Goal: Task Accomplishment & Management: Use online tool/utility

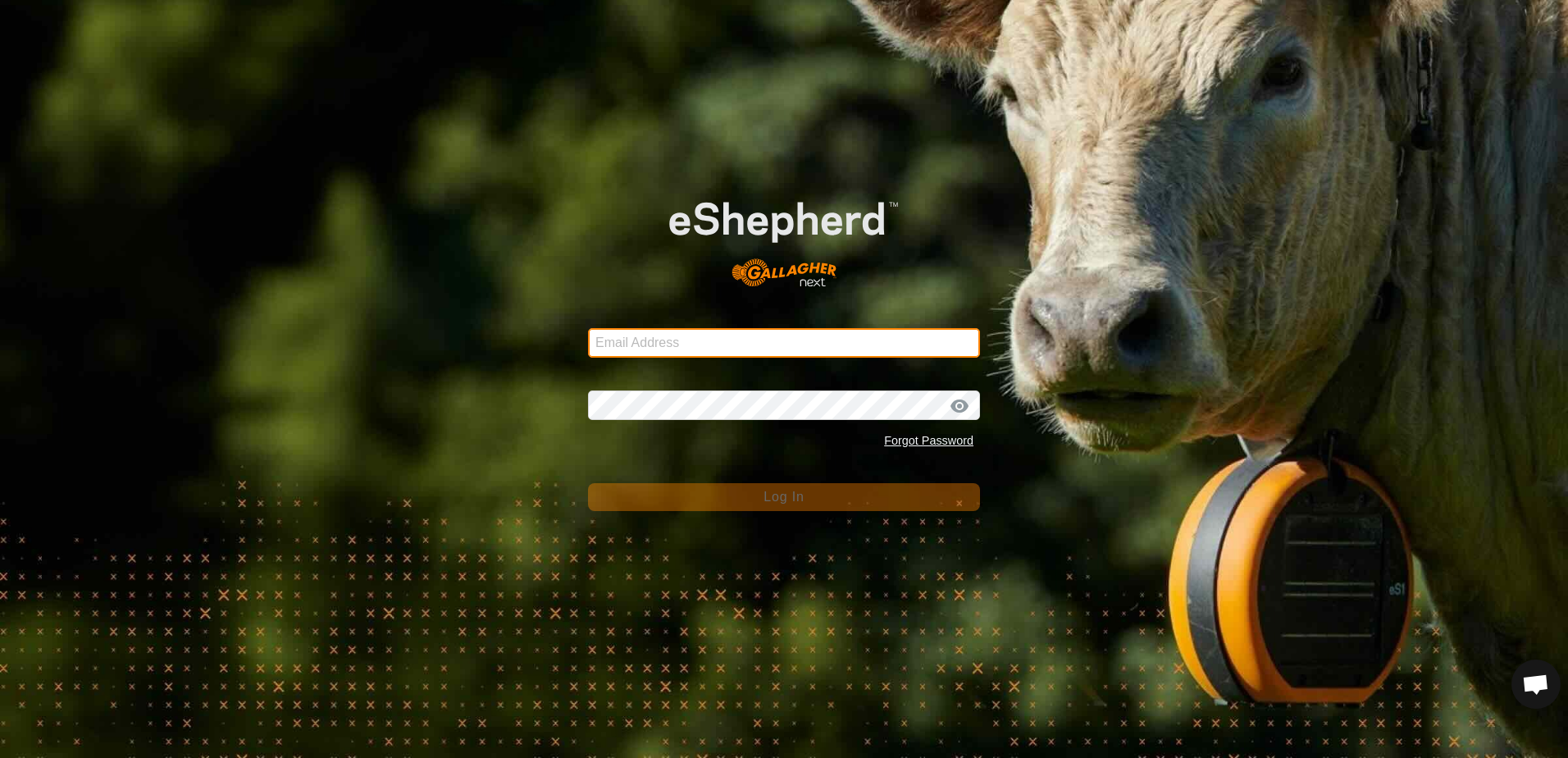
click at [625, 329] on input "Email Address" at bounding box center [783, 342] width 392 height 29
type input "[EMAIL_ADDRESS][DOMAIN_NAME]"
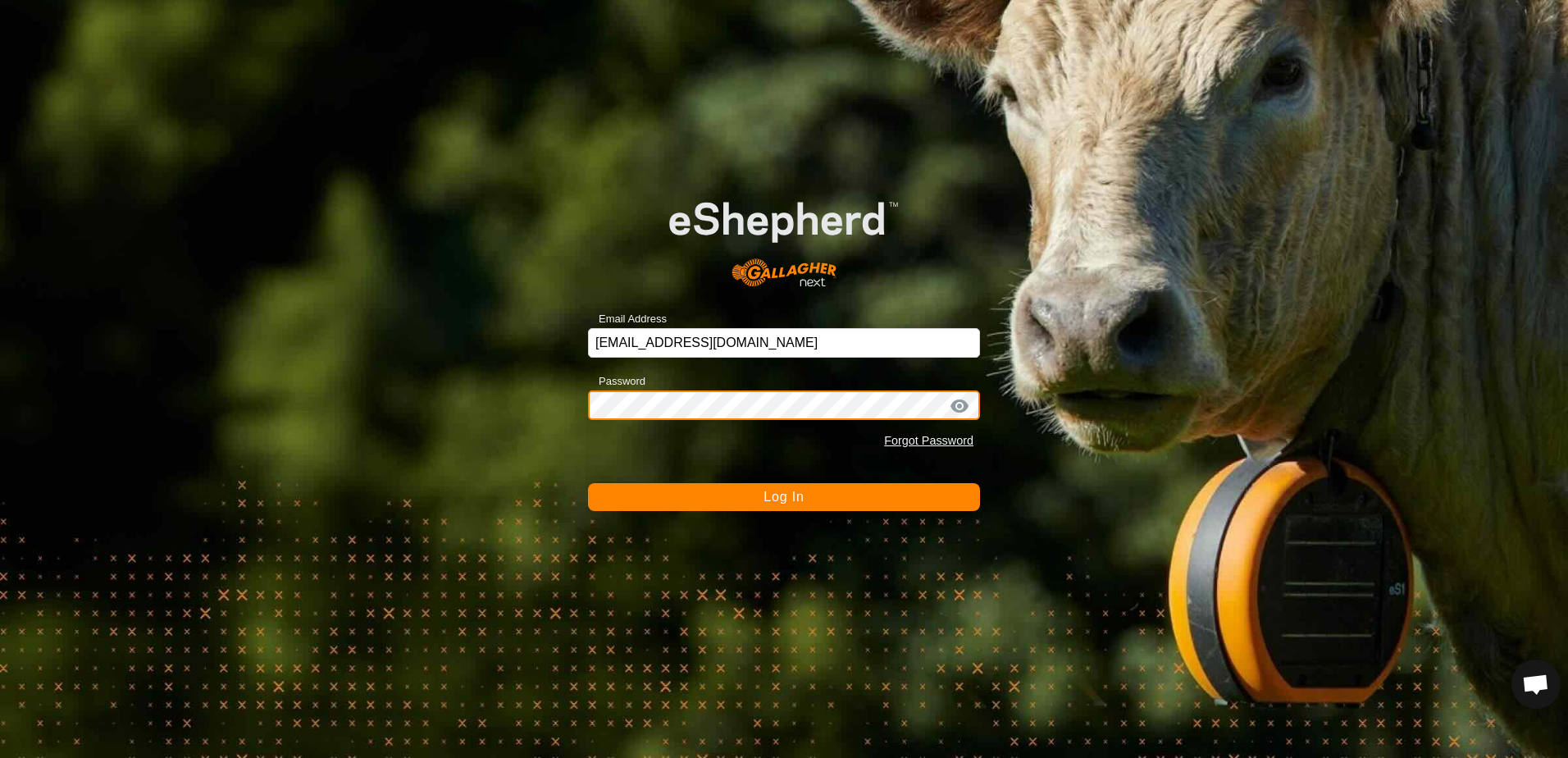
click at [588, 483] on button "Log In" at bounding box center [783, 497] width 392 height 28
click at [745, 497] on button "Log In" at bounding box center [783, 497] width 392 height 28
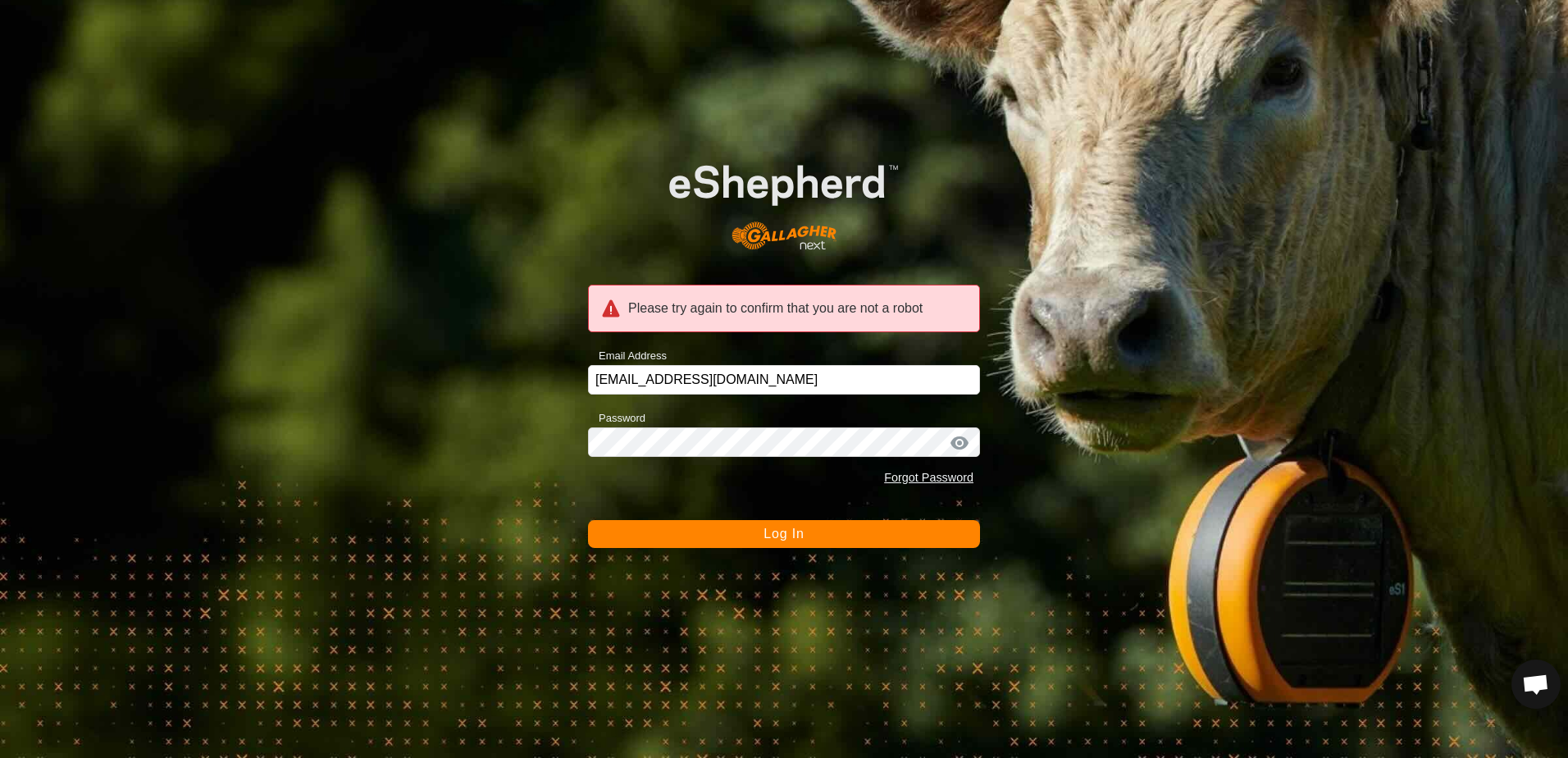
click at [764, 541] on button "Log In" at bounding box center [783, 534] width 392 height 28
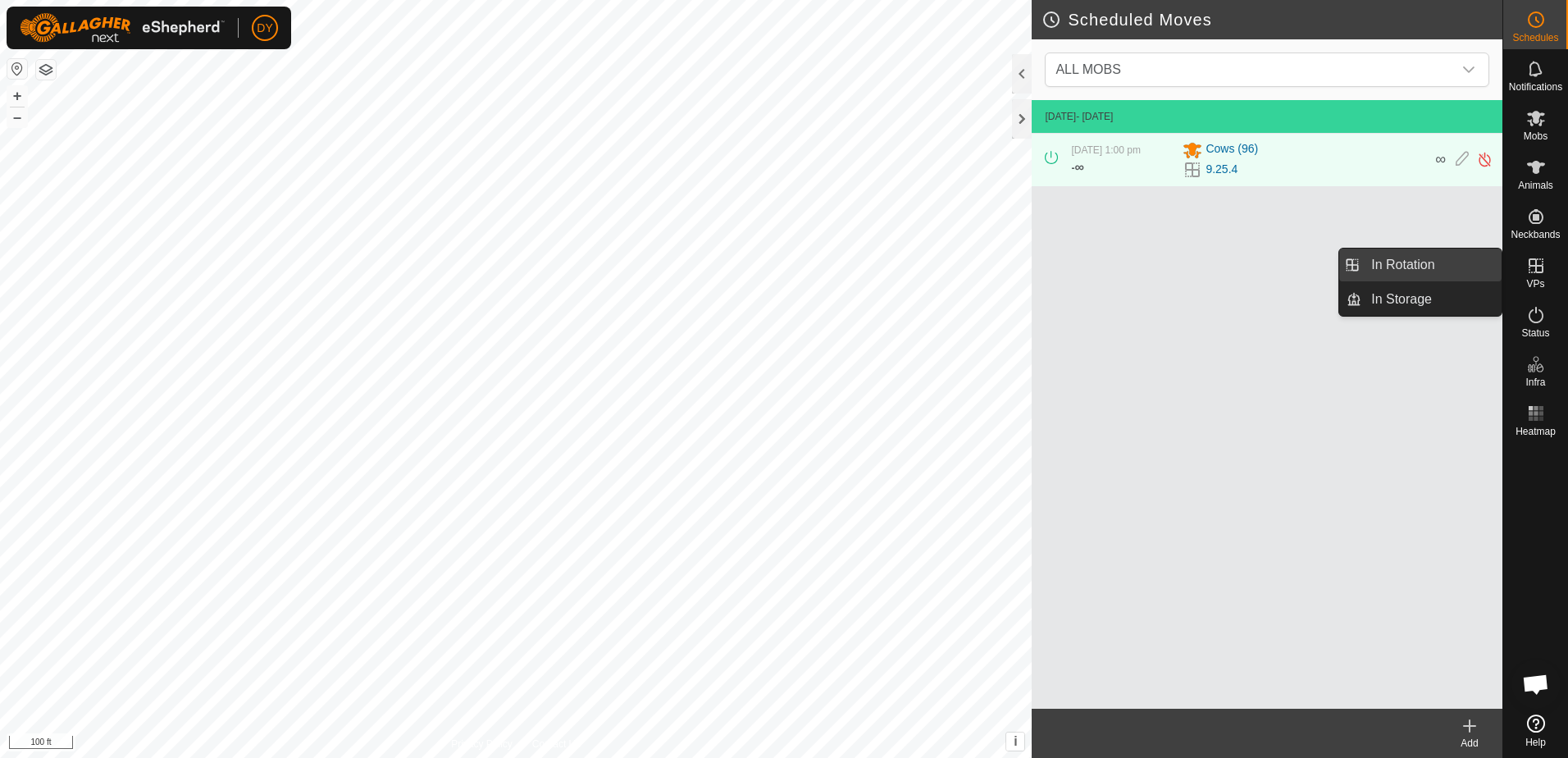
click at [1433, 268] on link "In Rotation" at bounding box center [1432, 265] width 141 height 33
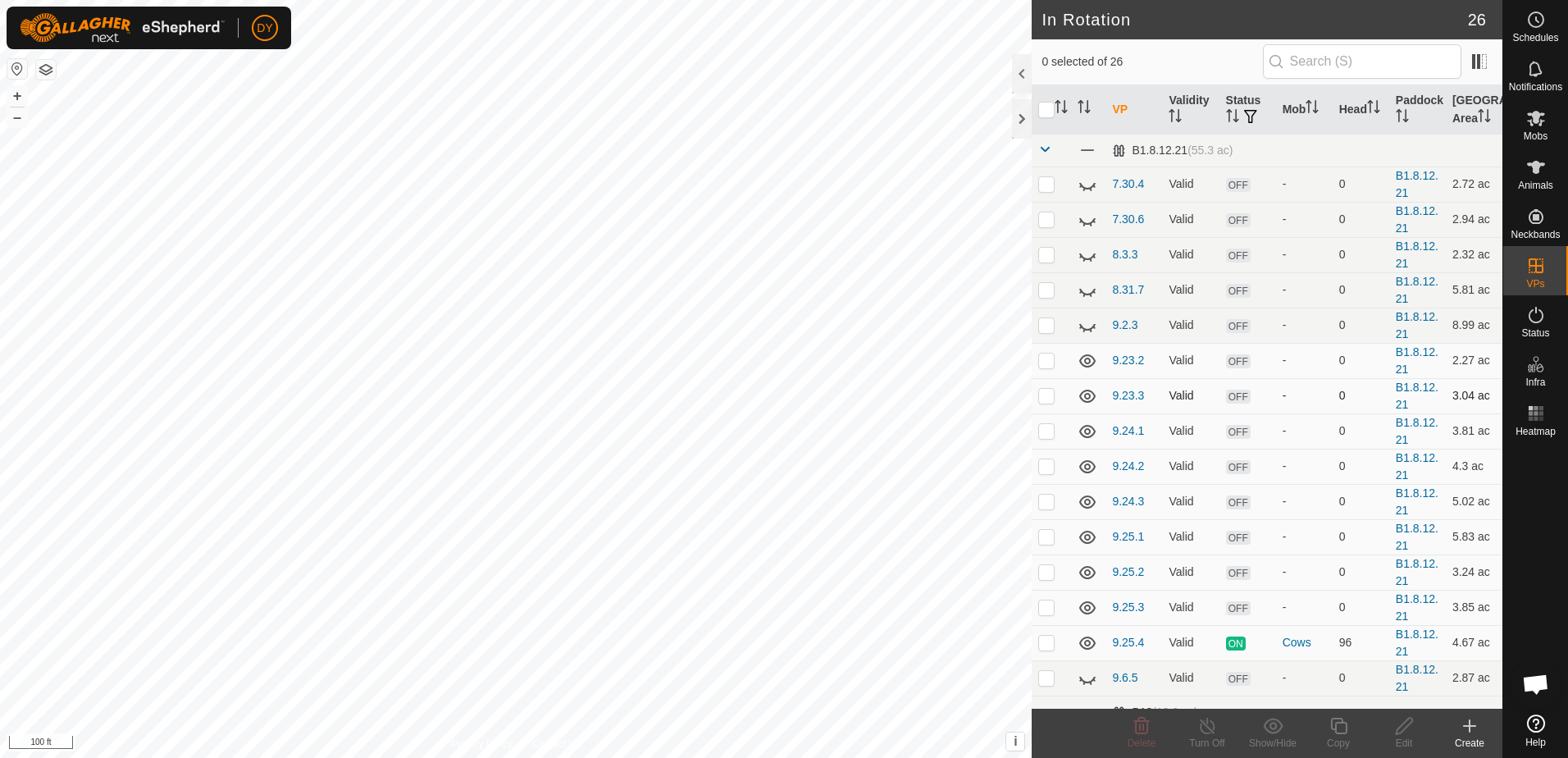
checkbox input "true"
click at [1338, 730] on icon at bounding box center [1339, 726] width 20 height 20
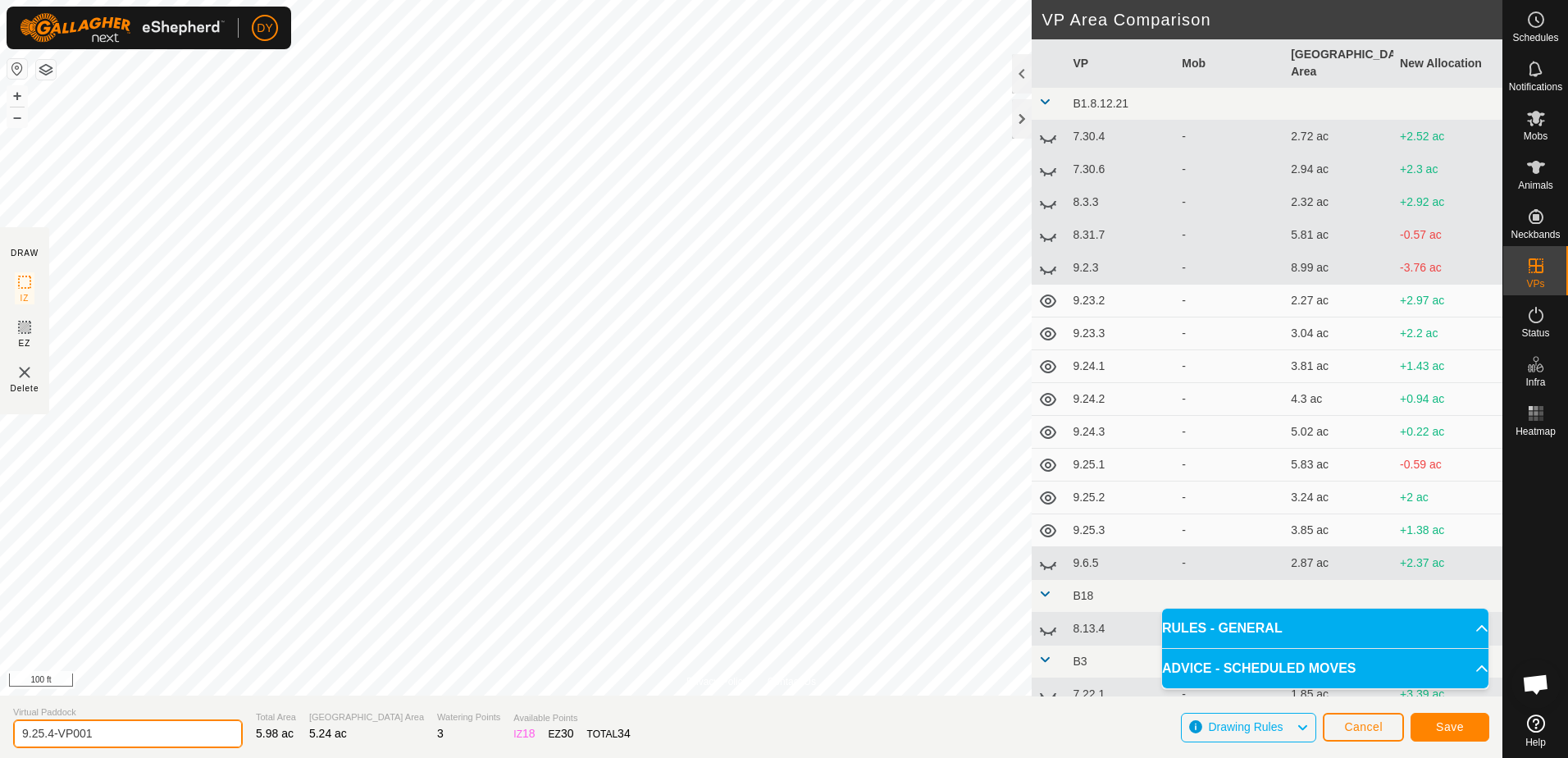
drag, startPoint x: 101, startPoint y: 736, endPoint x: 39, endPoint y: 731, distance: 62.2
click at [39, 731] on input "9.25.4-VP001" at bounding box center [128, 733] width 230 height 28
type input "9.26.1"
click at [1453, 729] on span "Save" at bounding box center [1449, 727] width 28 height 13
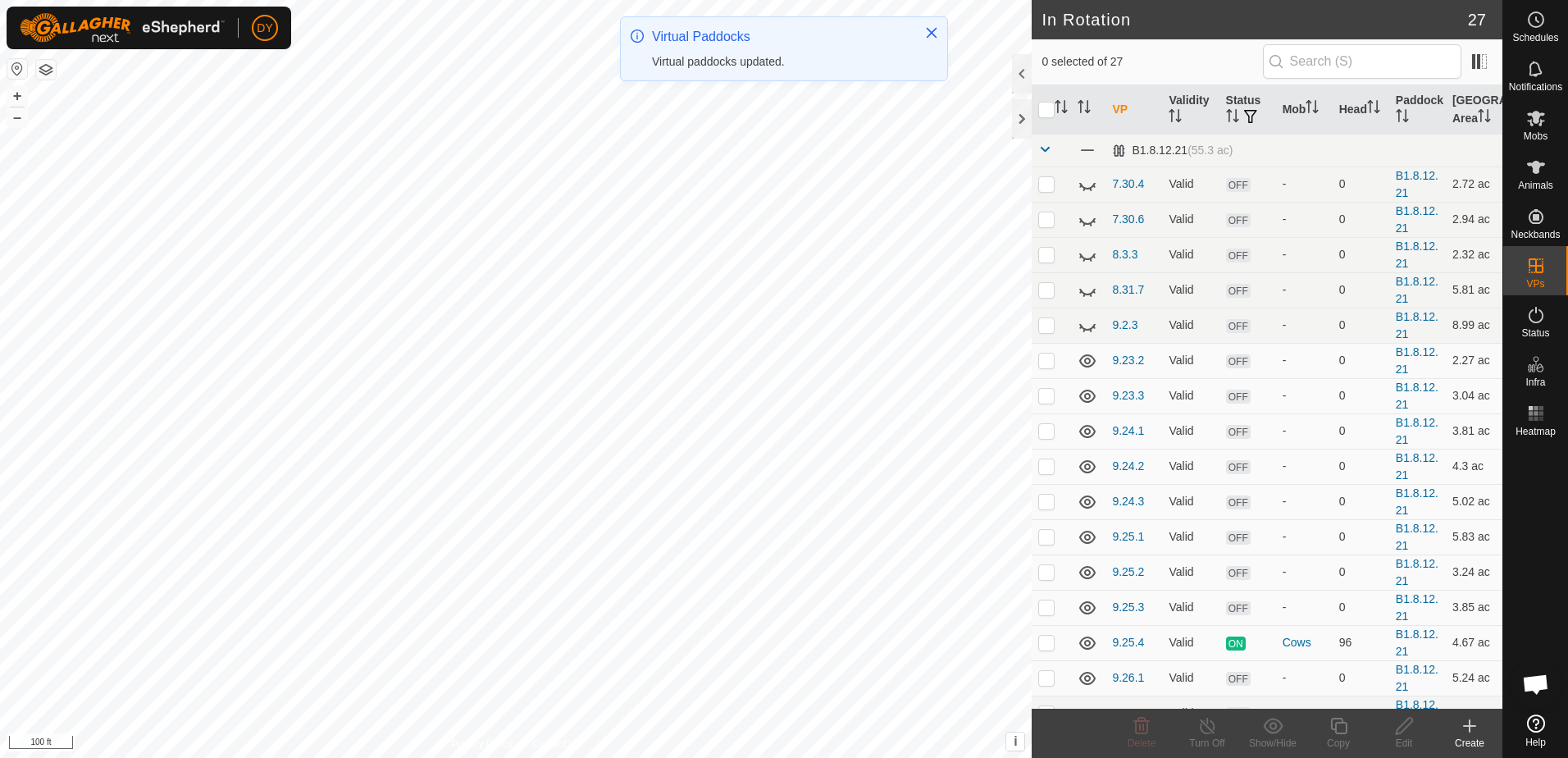
checkbox input "true"
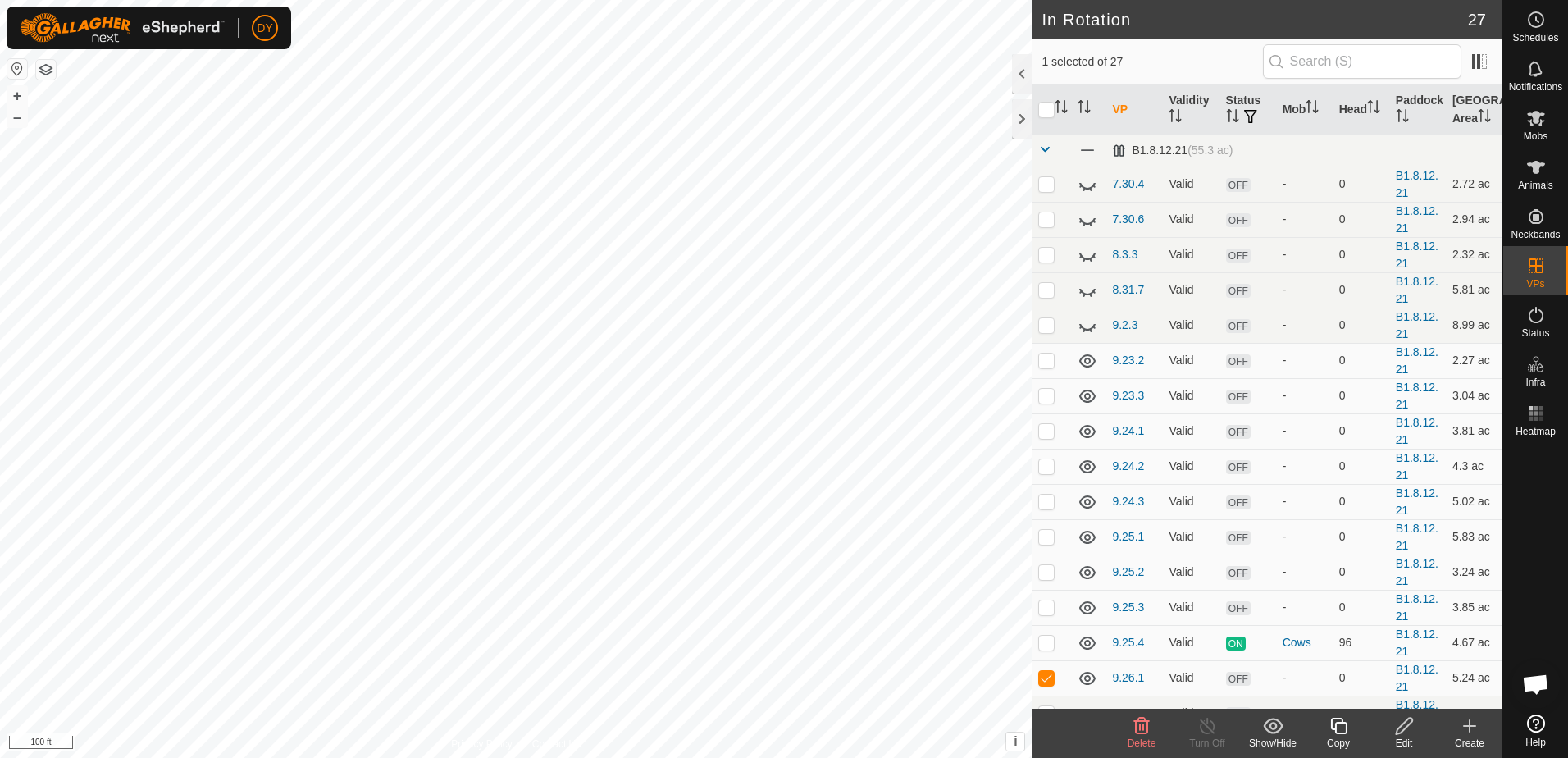
click at [1336, 731] on icon at bounding box center [1338, 726] width 16 height 16
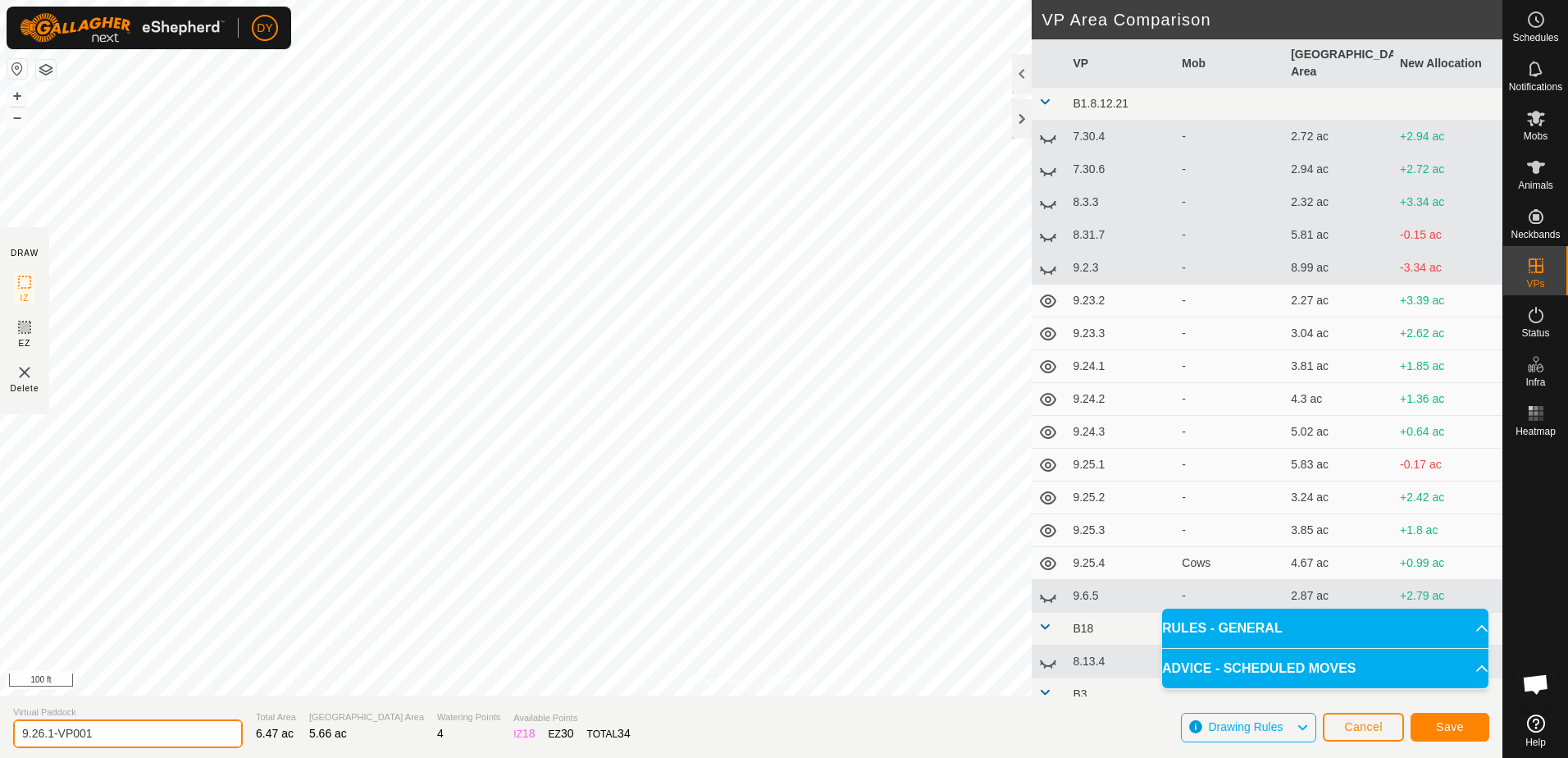
drag, startPoint x: 101, startPoint y: 728, endPoint x: 50, endPoint y: 732, distance: 51.2
click at [50, 732] on input "9.26.1-VP001" at bounding box center [128, 733] width 230 height 28
type input "9.26.2"
click at [1415, 732] on button "Save" at bounding box center [1449, 727] width 78 height 28
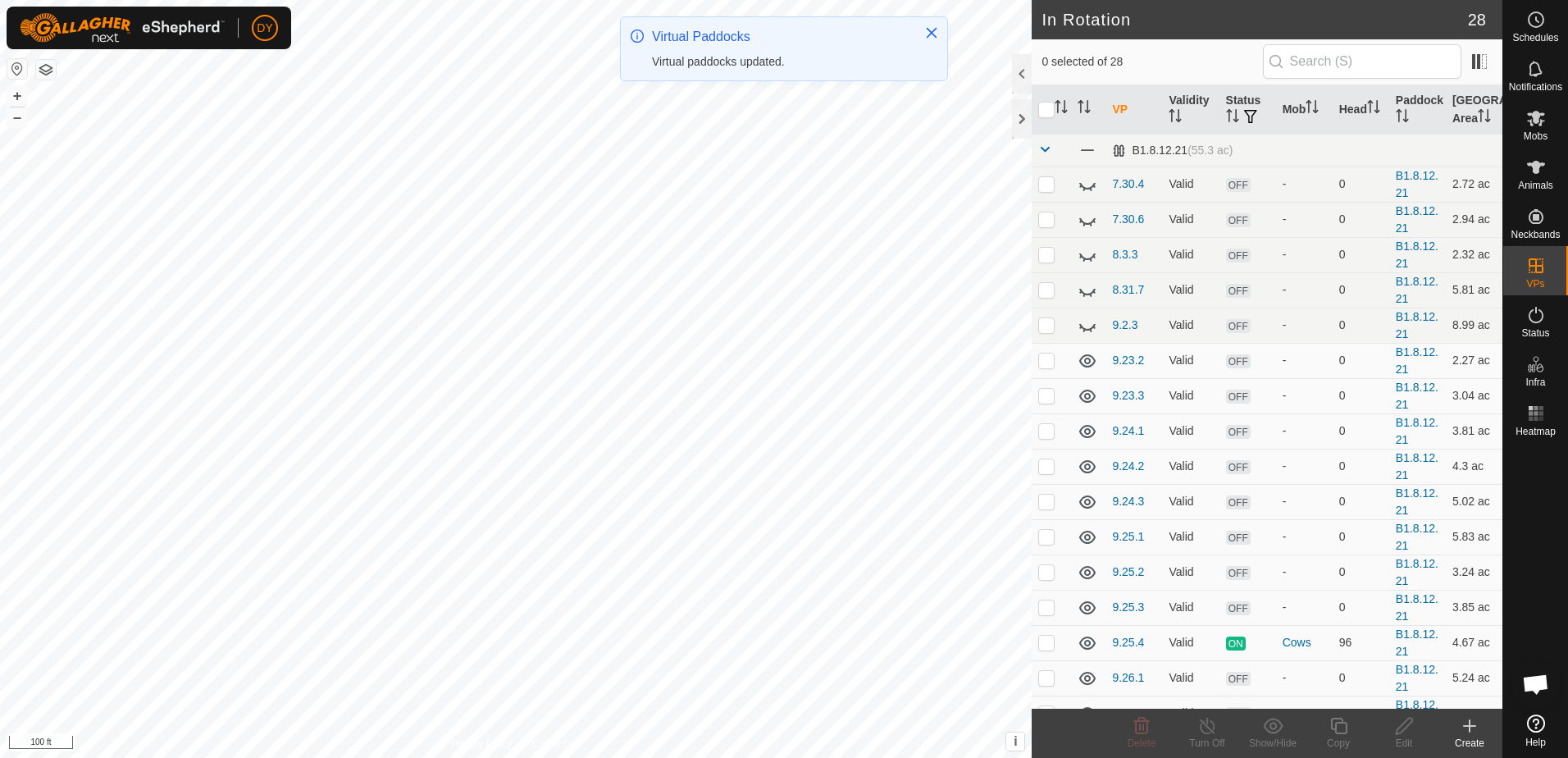
checkbox input "true"
click at [1343, 723] on icon at bounding box center [1338, 726] width 16 height 16
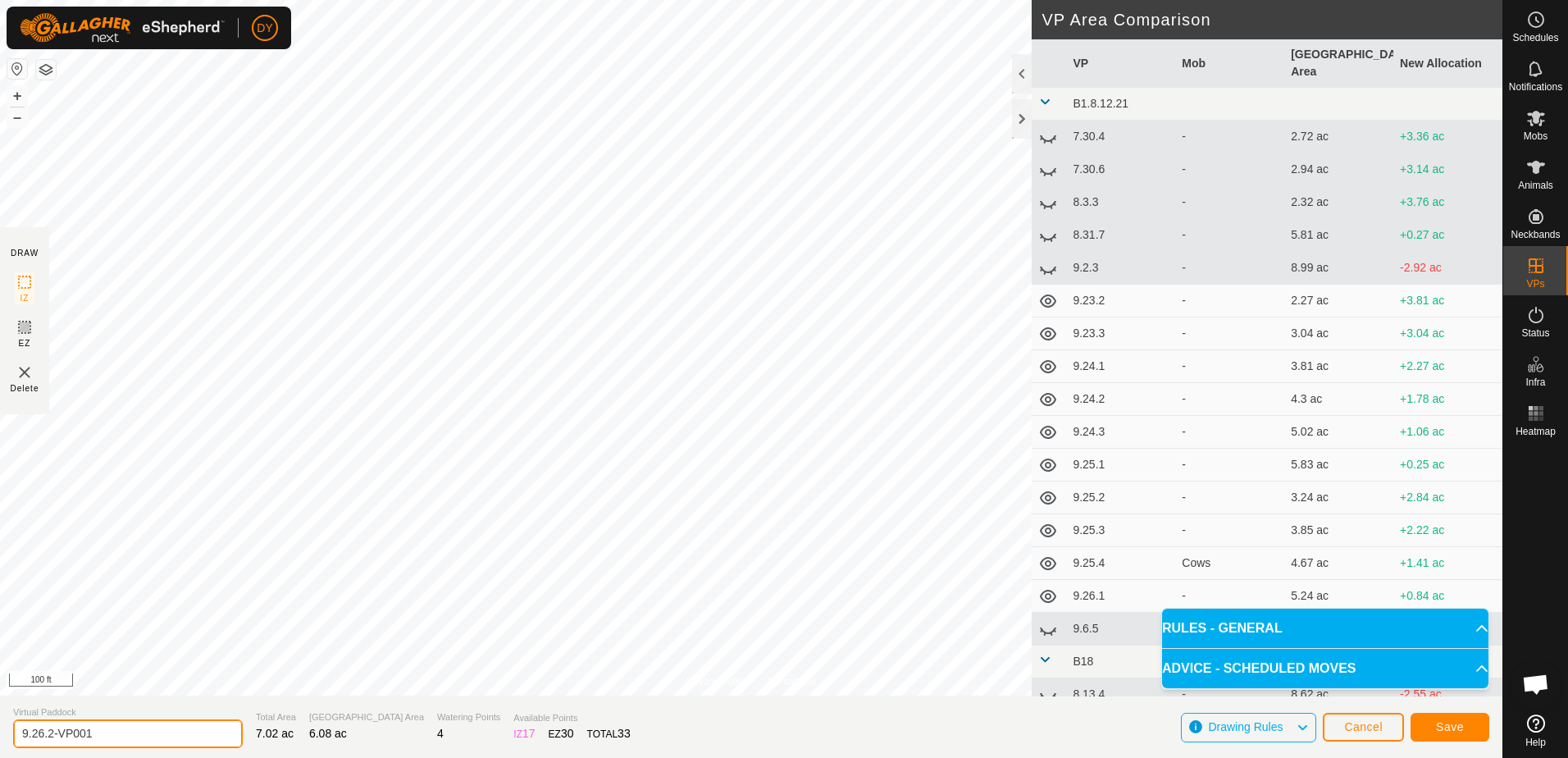
drag, startPoint x: 97, startPoint y: 732, endPoint x: 50, endPoint y: 734, distance: 47.0
click at [50, 734] on input "9.26.2-VP001" at bounding box center [128, 733] width 230 height 28
type input "9.26.3"
click at [1476, 732] on button "Save" at bounding box center [1449, 727] width 78 height 28
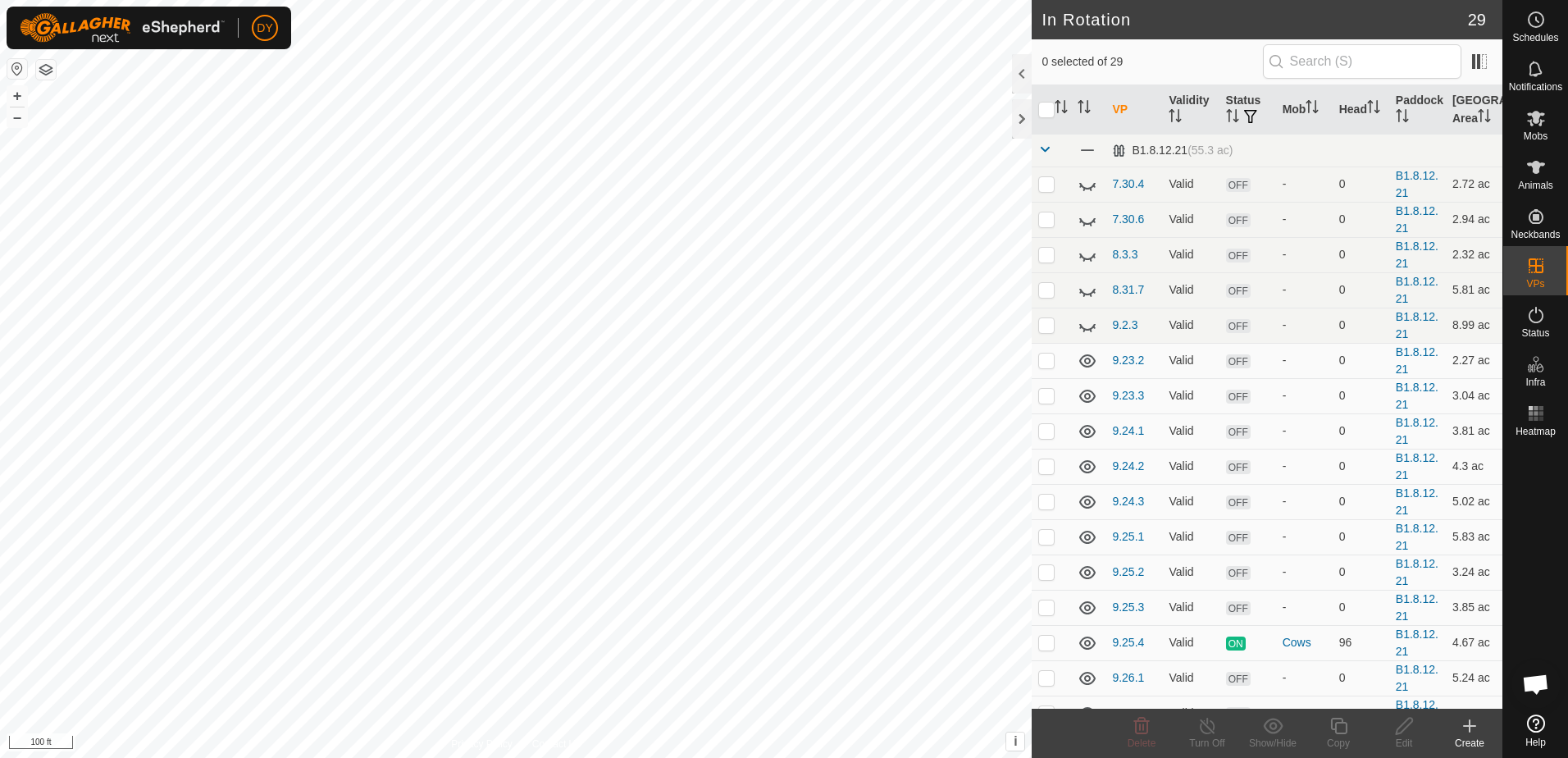
click at [1466, 726] on icon at bounding box center [1469, 726] width 12 height 0
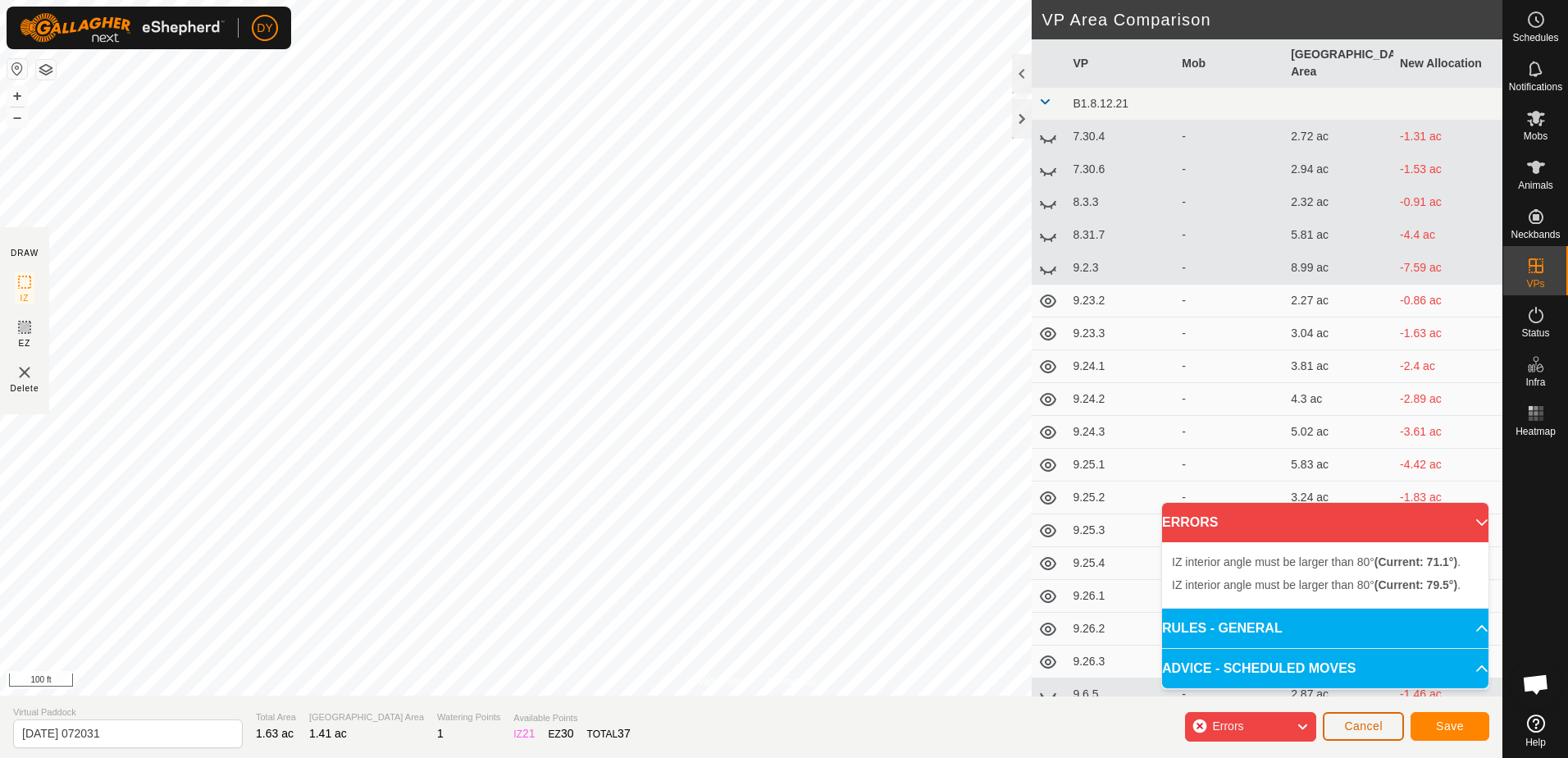
click at [1385, 730] on button "Cancel" at bounding box center [1363, 726] width 81 height 28
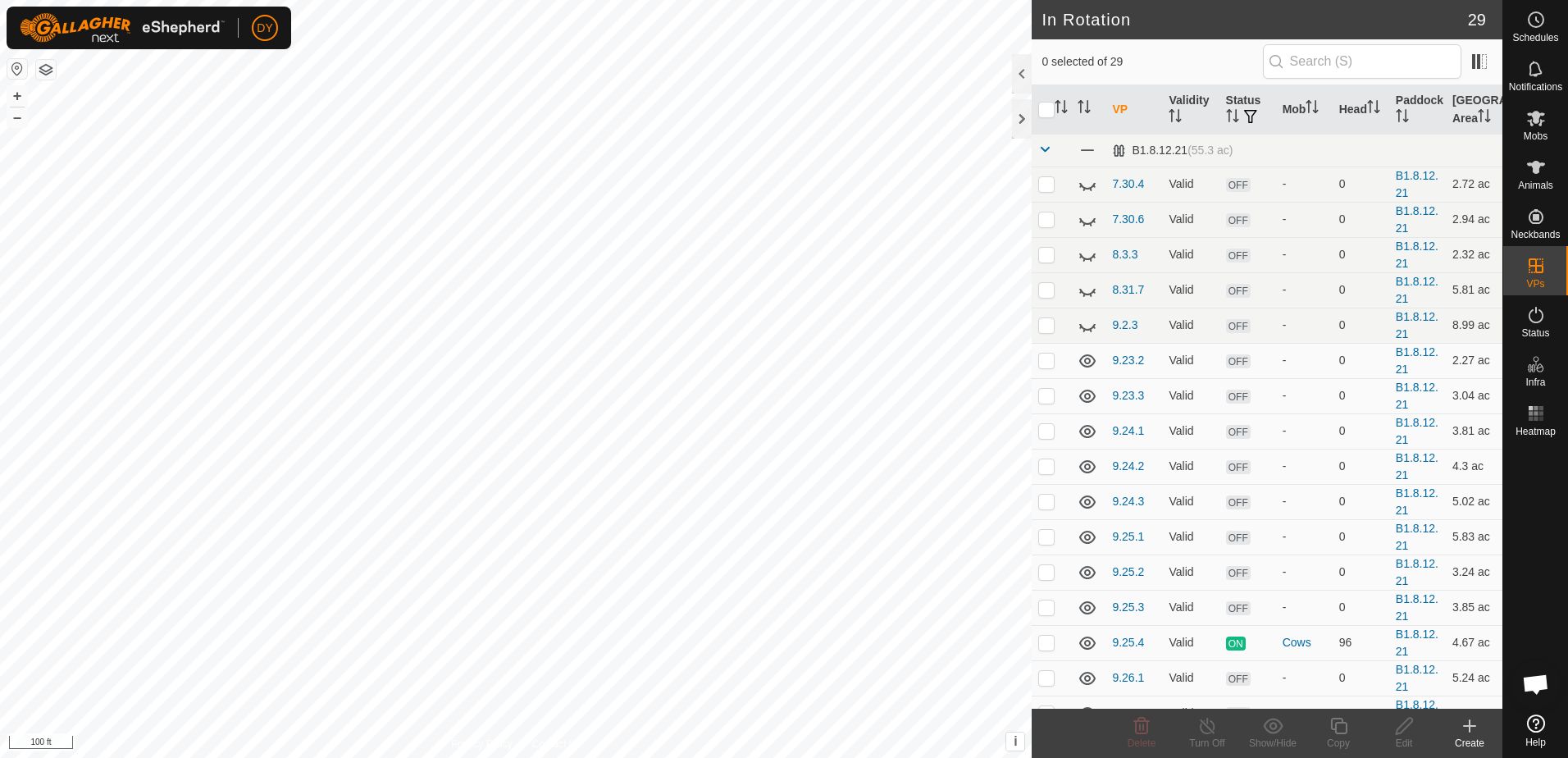
checkbox input "true"
click at [1406, 732] on icon at bounding box center [1404, 726] width 20 height 20
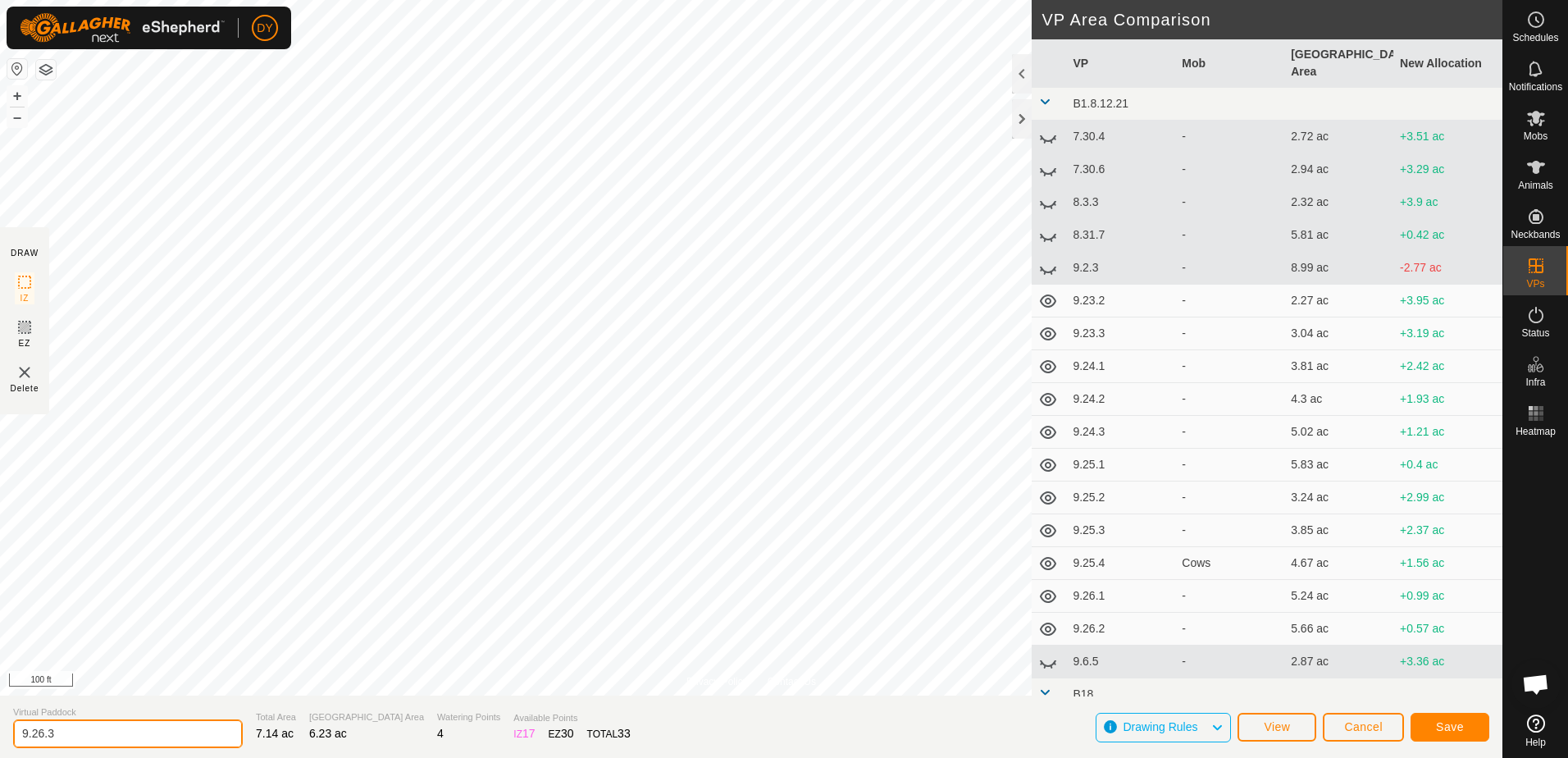
drag, startPoint x: 120, startPoint y: 732, endPoint x: 94, endPoint y: 723, distance: 27.5
click at [94, 723] on input "9.26.3" at bounding box center [128, 733] width 230 height 28
click at [1448, 726] on span "Save" at bounding box center [1449, 727] width 28 height 13
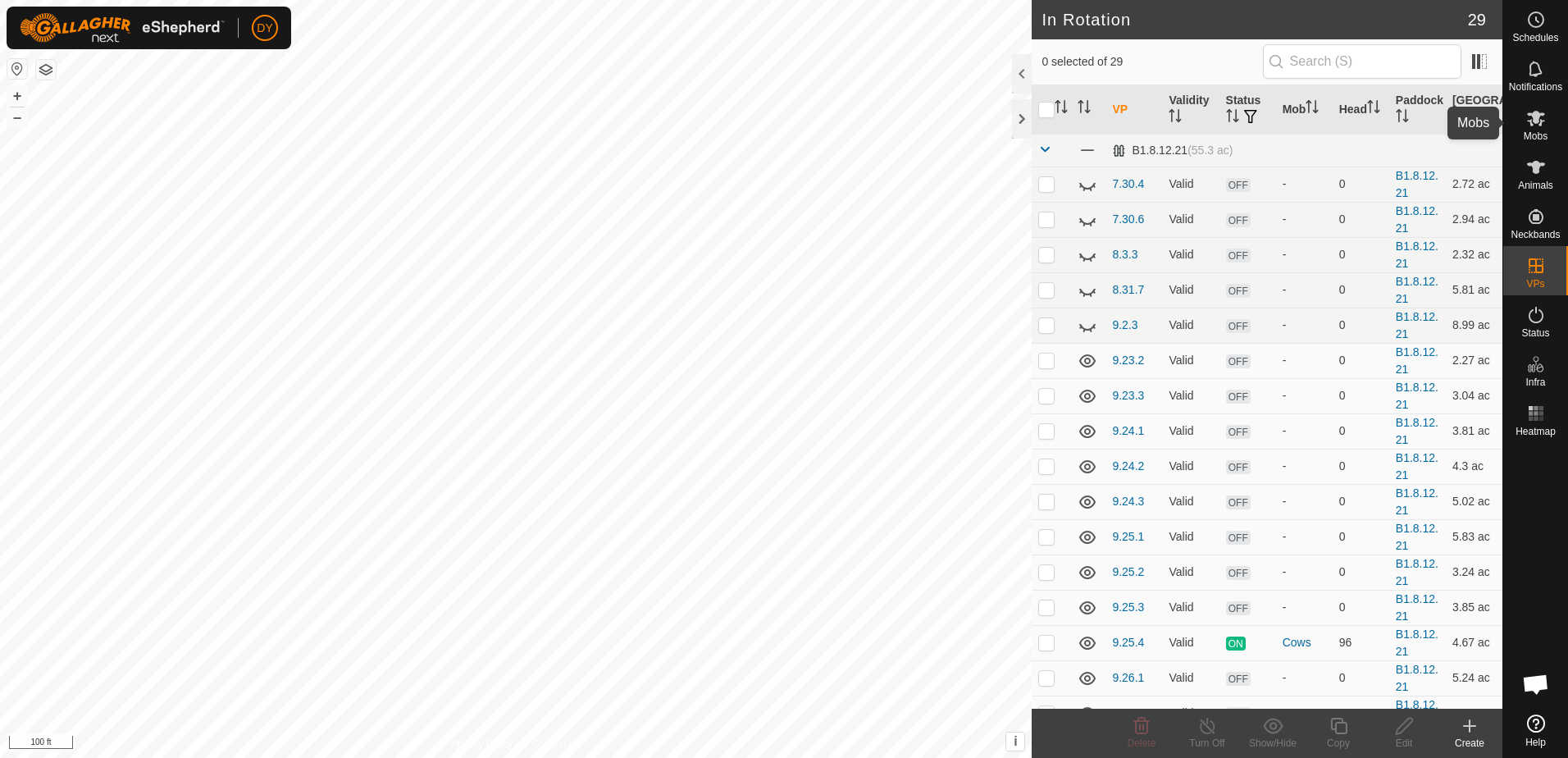
click at [1542, 127] on icon at bounding box center [1536, 119] width 20 height 20
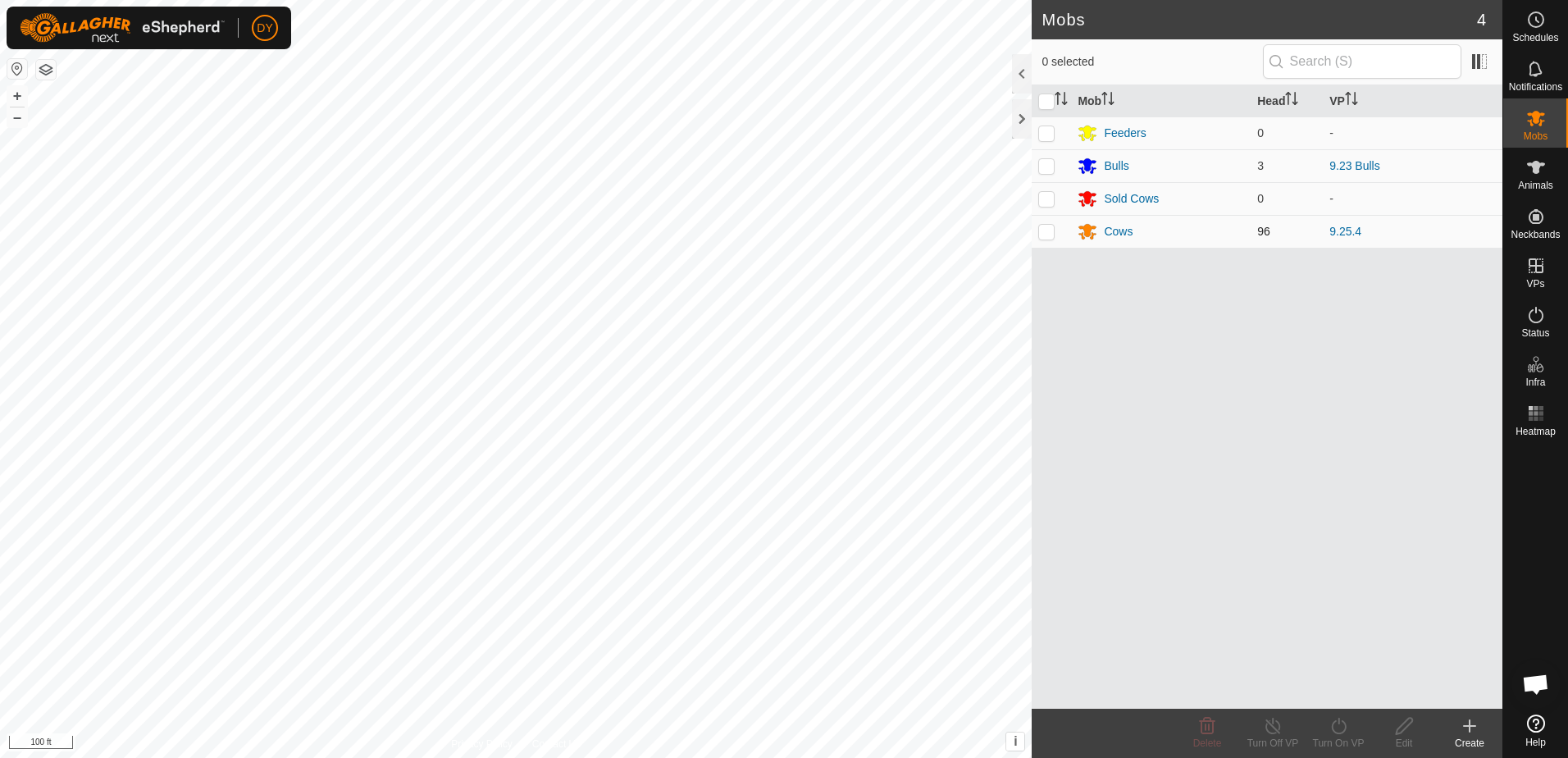
click at [1052, 230] on p-checkbox at bounding box center [1047, 231] width 16 height 13
checkbox input "true"
click at [1338, 740] on div "Turn On VP" at bounding box center [1338, 743] width 66 height 15
click at [1349, 693] on link "Now" at bounding box center [1387, 690] width 162 height 33
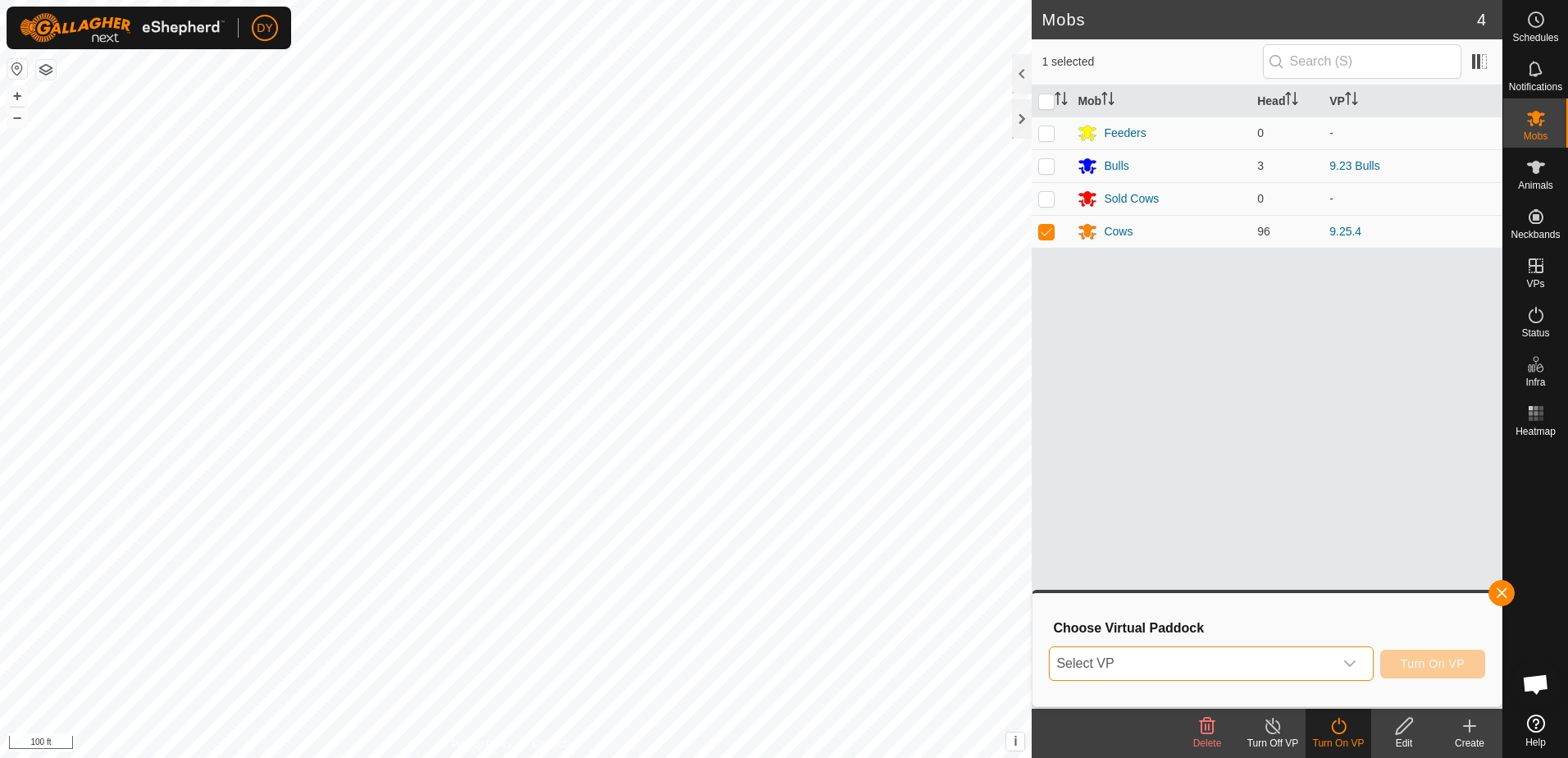
click at [1248, 662] on span "Select VP" at bounding box center [1191, 664] width 283 height 33
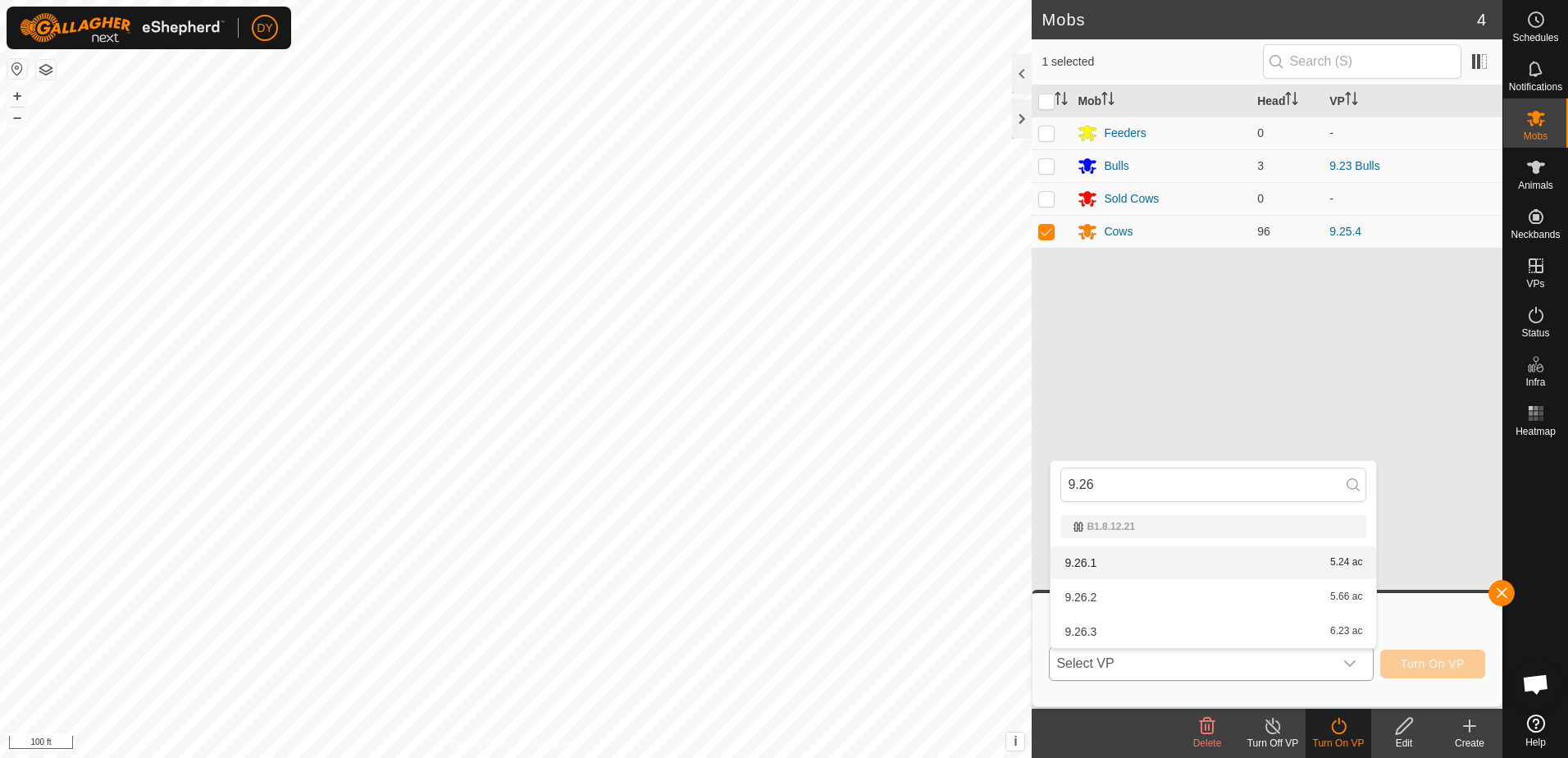
type input "9.26"
click at [1109, 556] on li "9.26.1 5.24 ac" at bounding box center [1213, 563] width 326 height 33
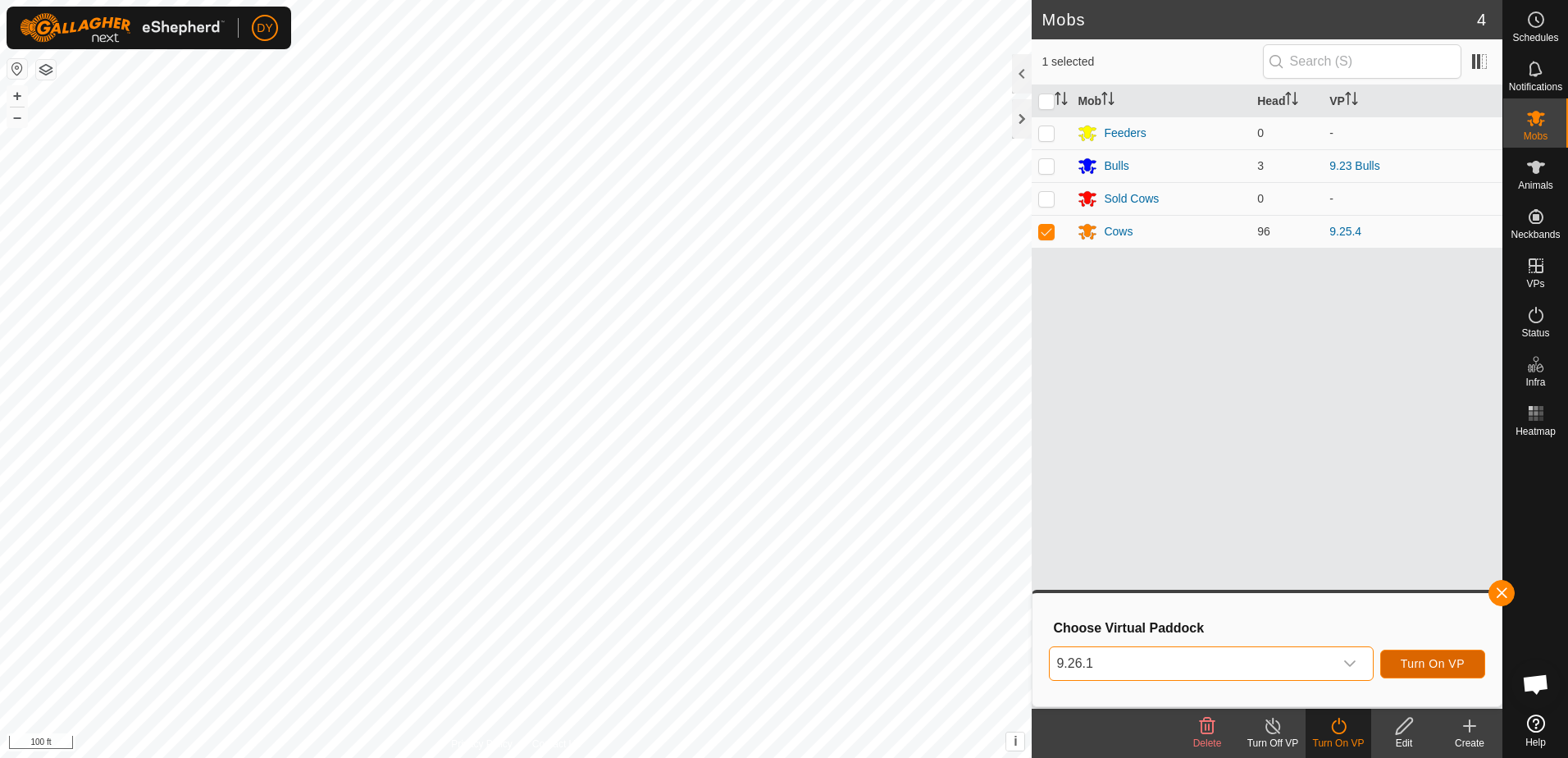
click at [1424, 662] on span "Turn On VP" at bounding box center [1433, 664] width 64 height 13
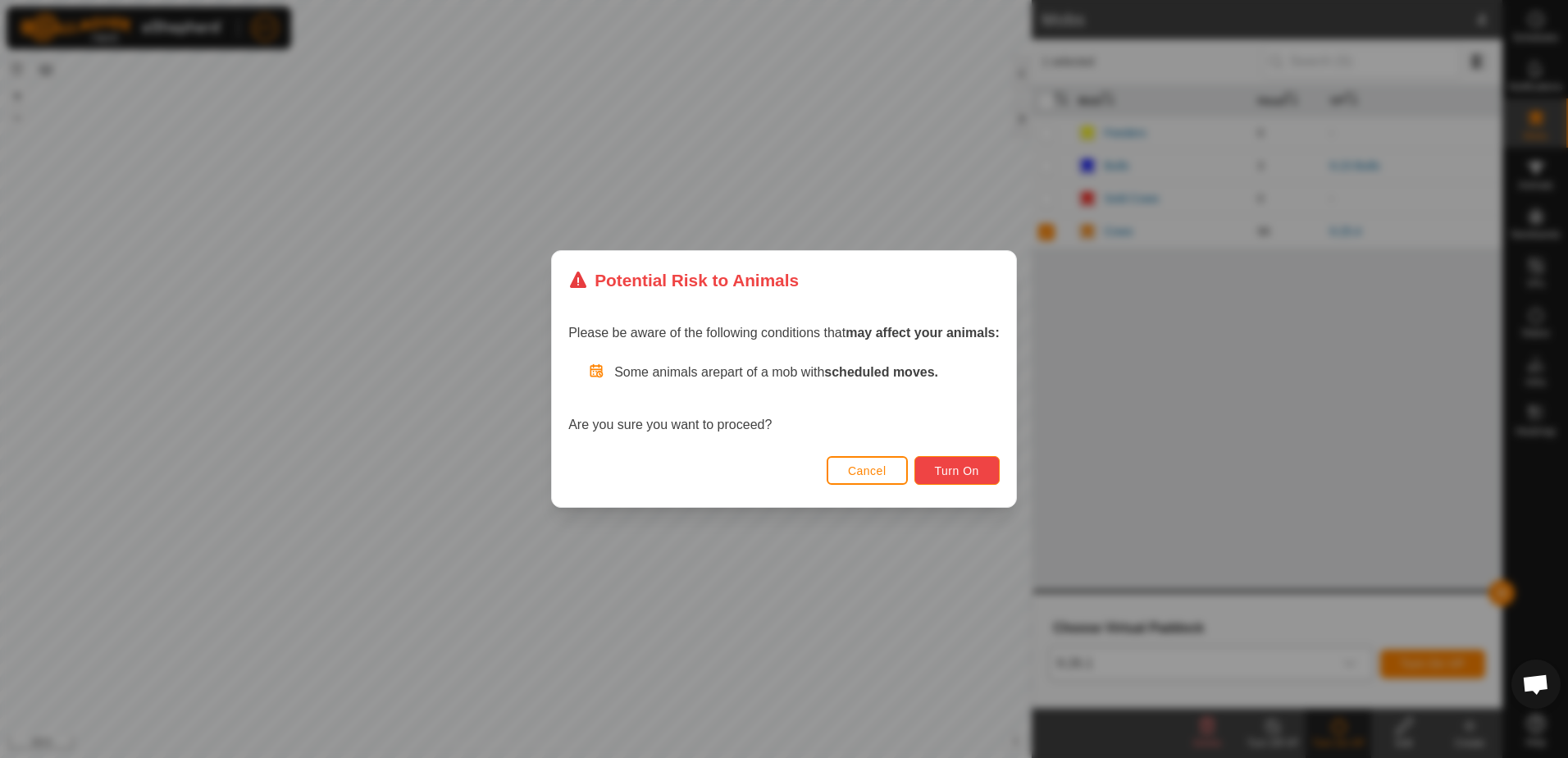
click at [967, 470] on span "Turn On" at bounding box center [956, 471] width 45 height 13
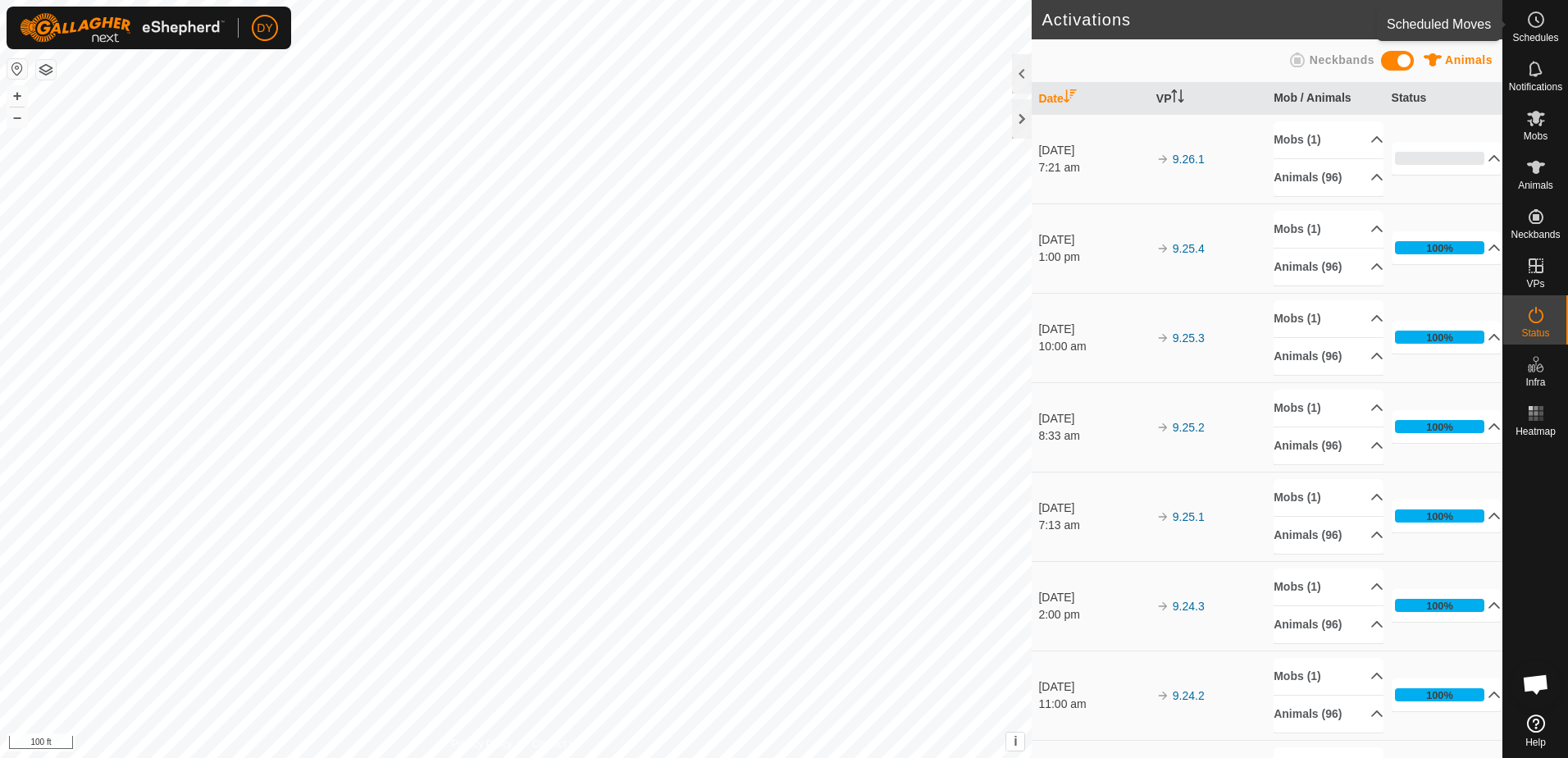
click at [1546, 21] on es-schedule-vp-svg-icon at bounding box center [1536, 19] width 29 height 26
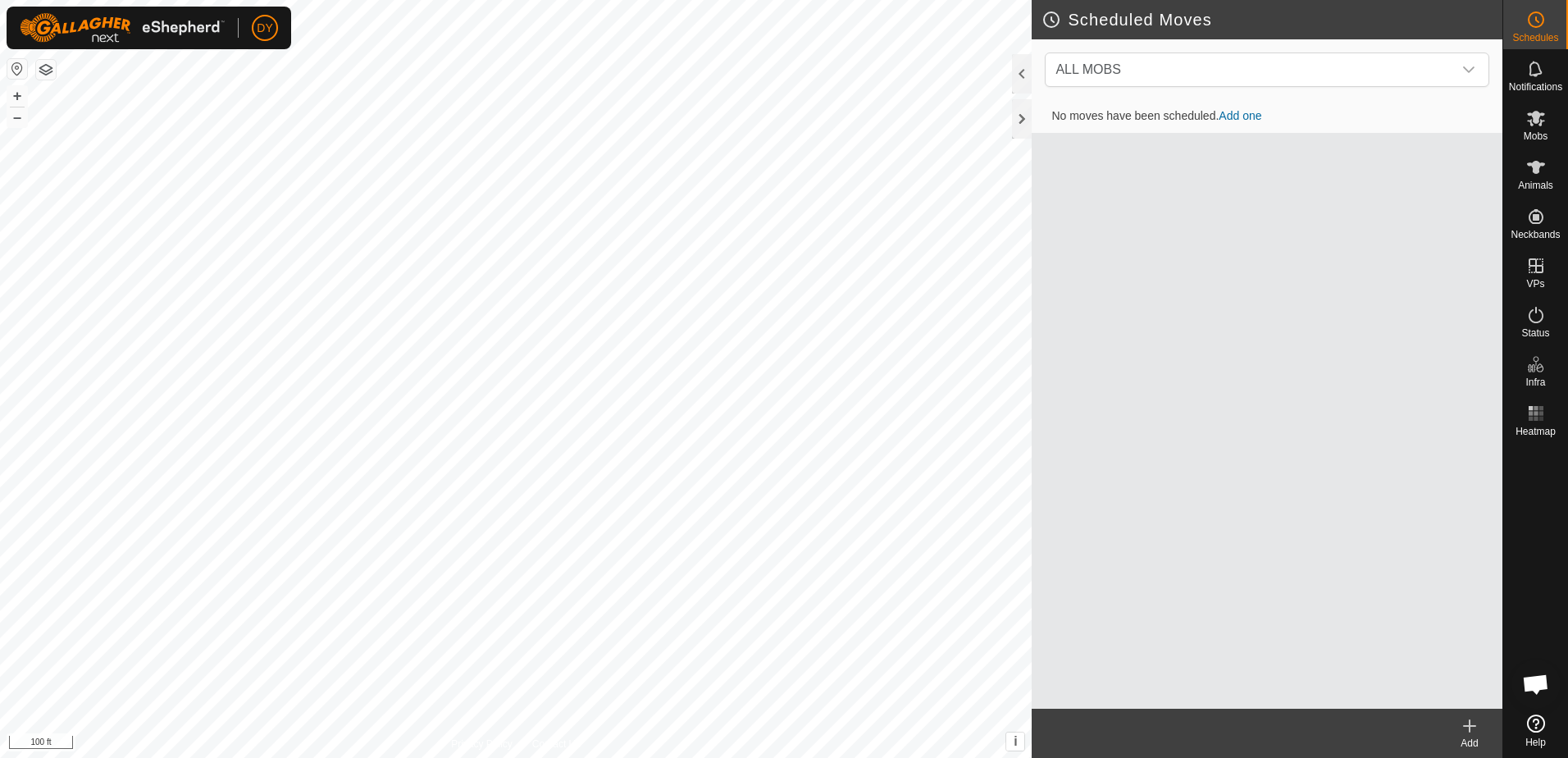
click at [1460, 732] on icon at bounding box center [1469, 726] width 20 height 20
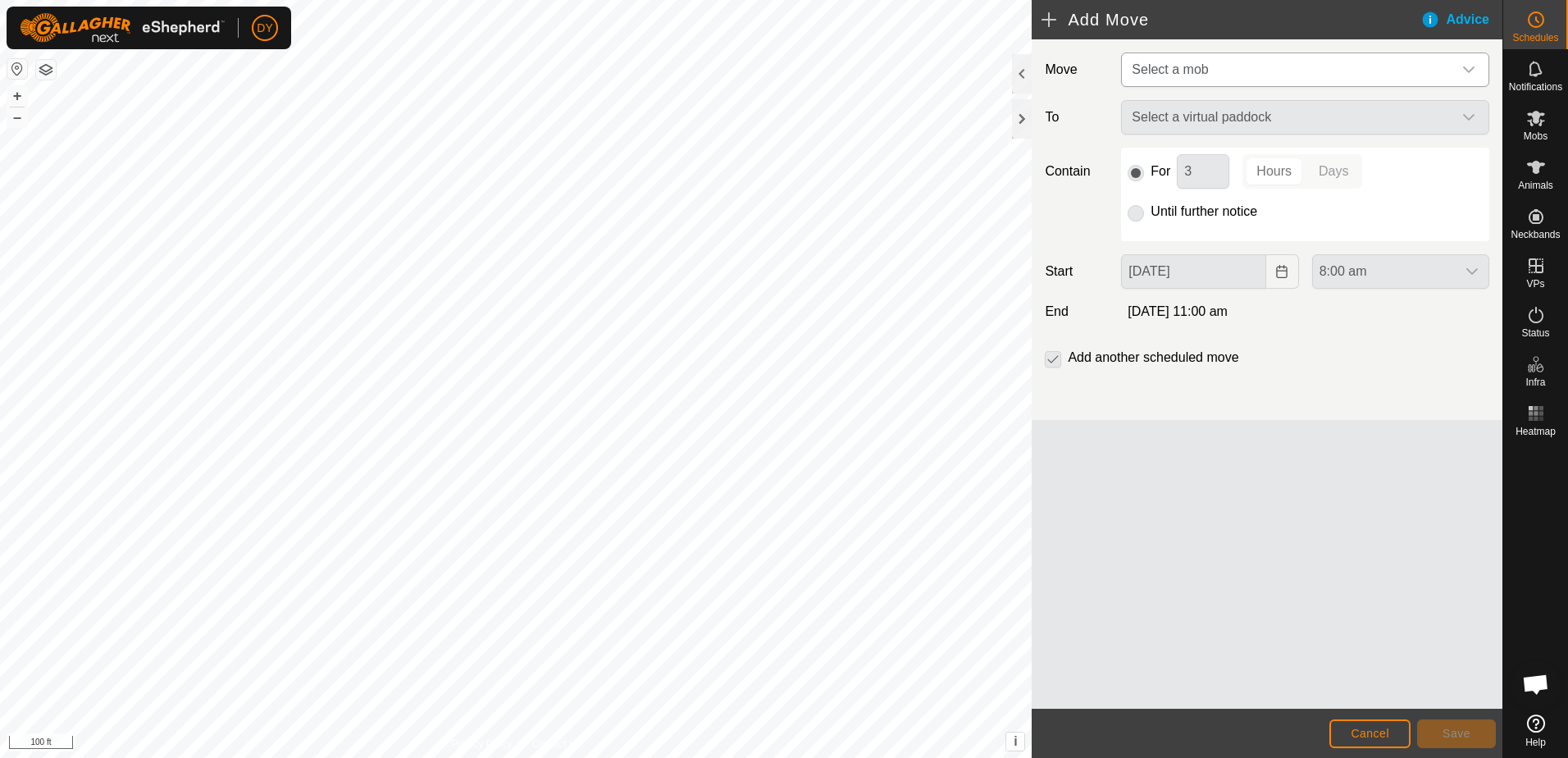
click at [1152, 75] on span "Select a mob" at bounding box center [1170, 68] width 77 height 14
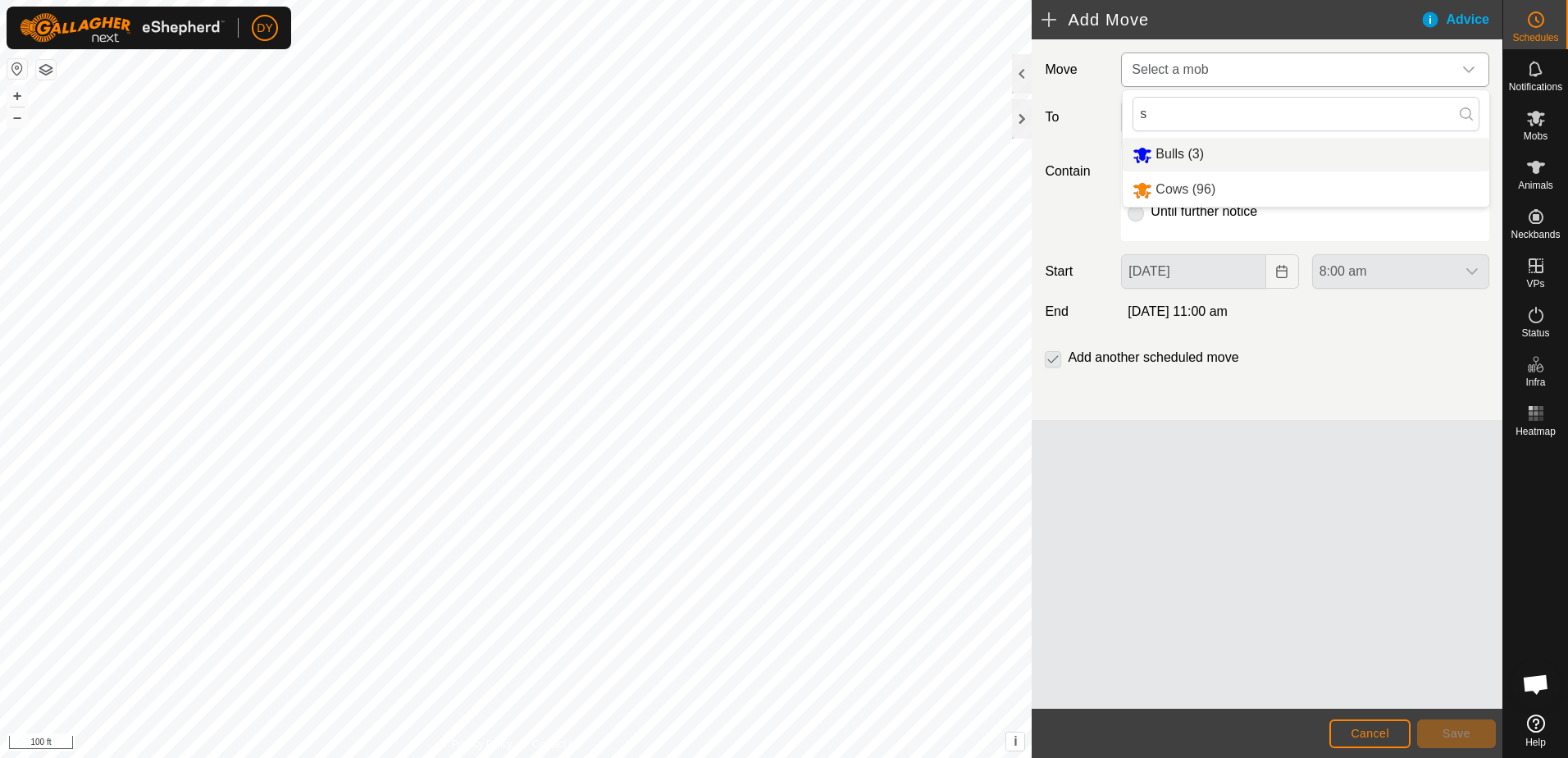
type input "s"
click at [1174, 69] on span "Select a mob" at bounding box center [1170, 68] width 77 height 14
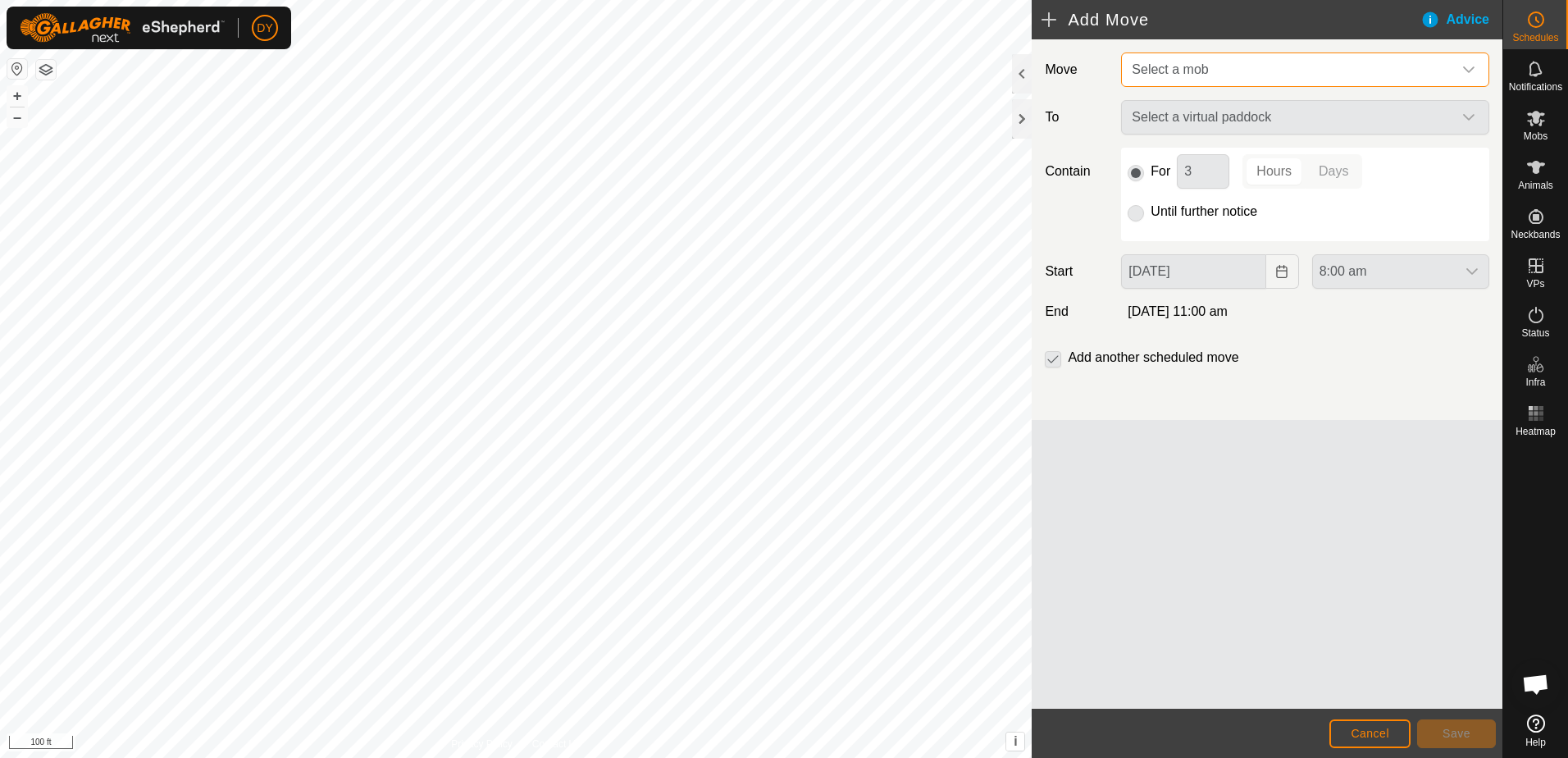
click at [1174, 69] on span "Select a mob" at bounding box center [1170, 68] width 77 height 14
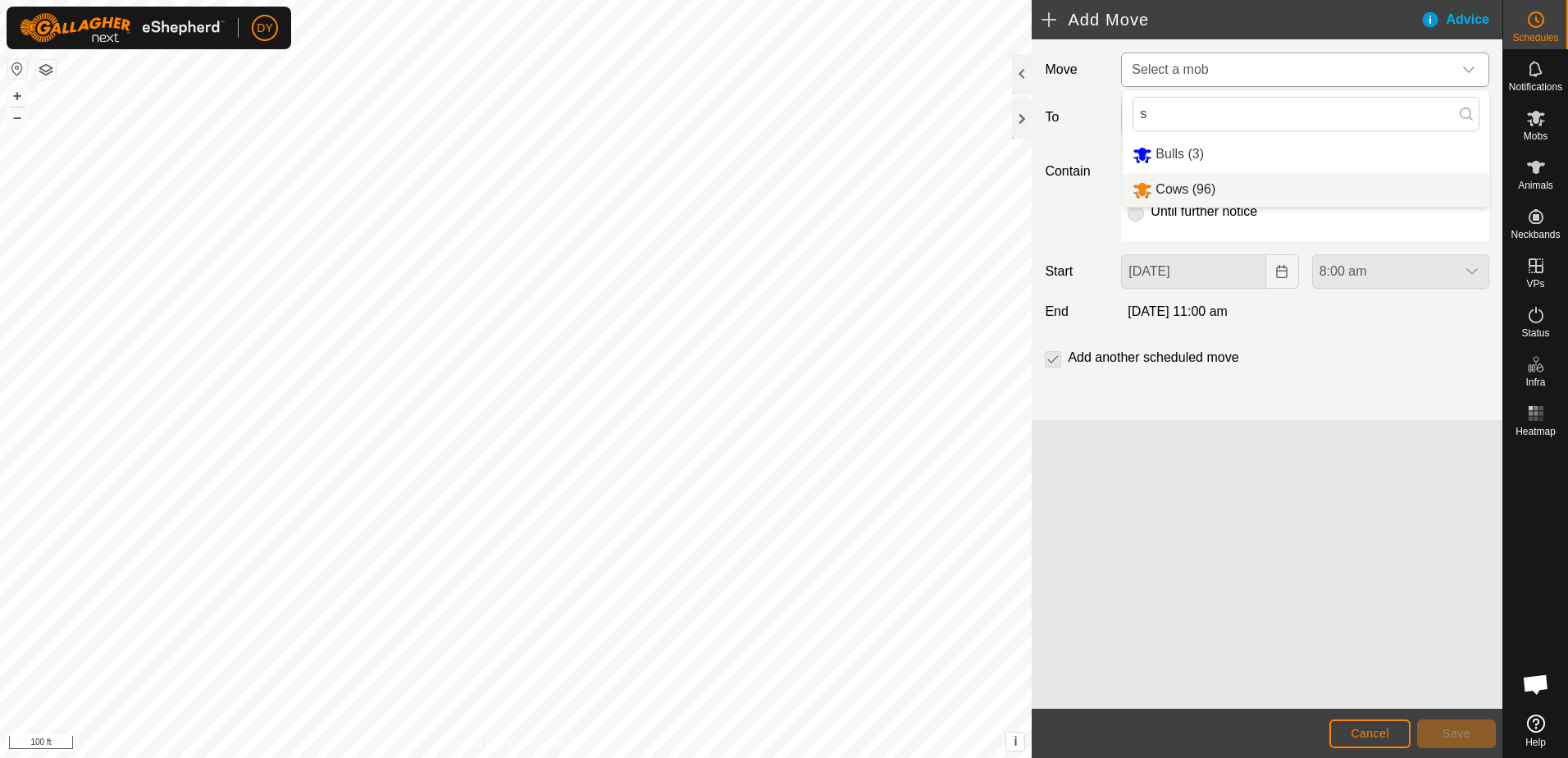
click at [1188, 185] on li "Cows (96)" at bounding box center [1306, 190] width 367 height 34
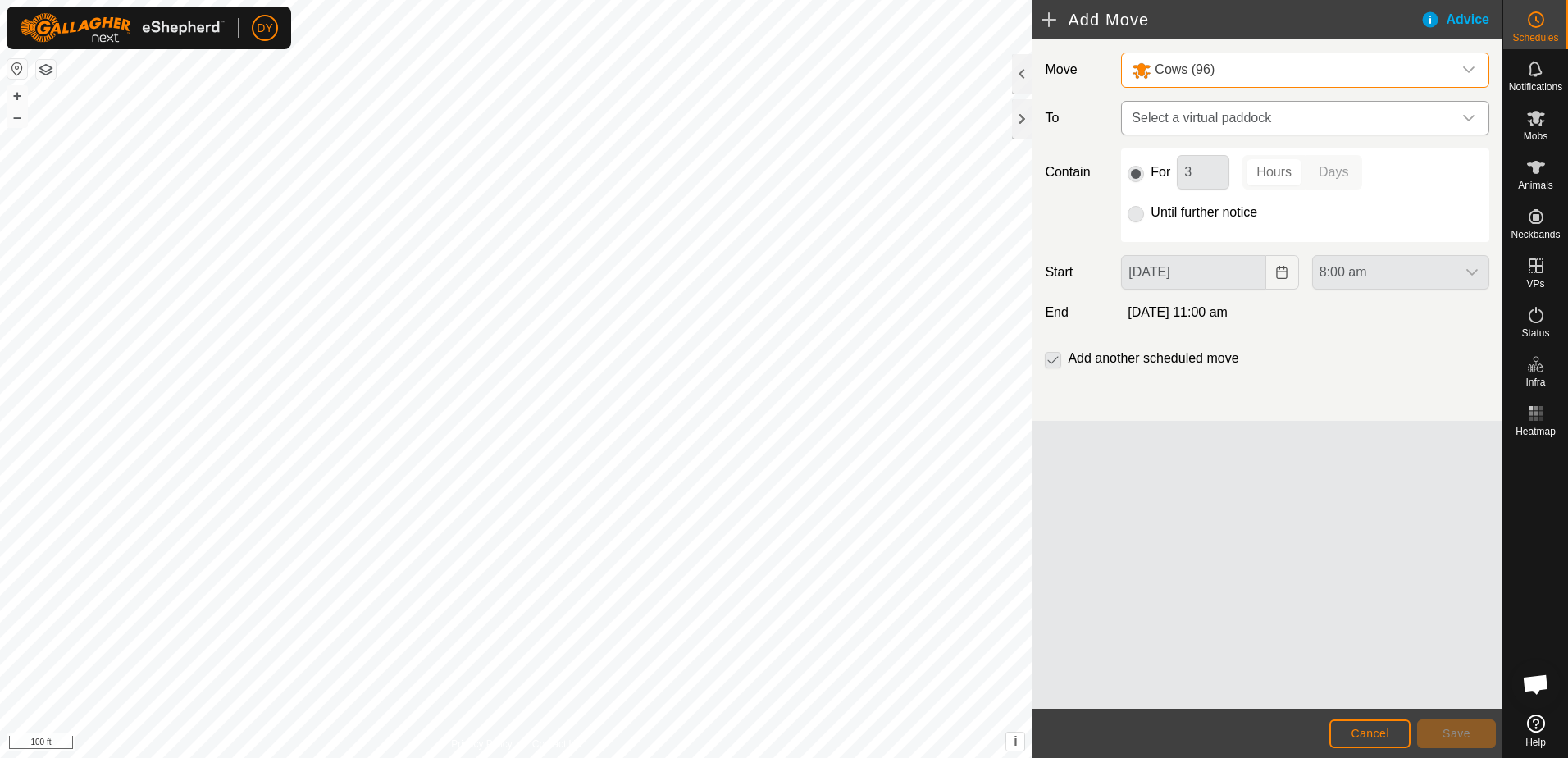
click at [1197, 121] on span "Select a virtual paddock" at bounding box center [1289, 118] width 328 height 33
type input "s"
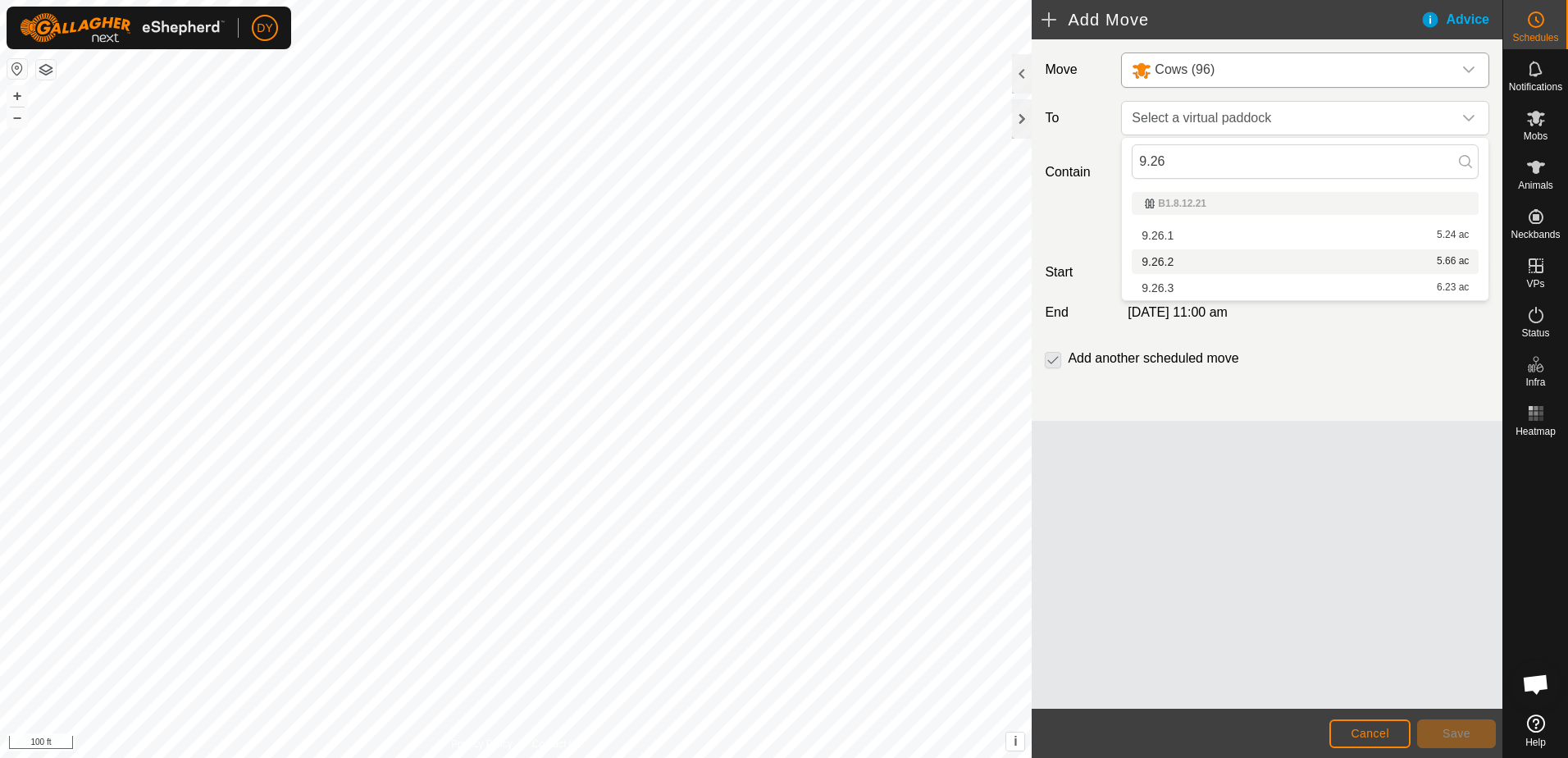
type input "9.26"
click at [1163, 260] on li "9.26.2 5.66 ac" at bounding box center [1305, 261] width 347 height 25
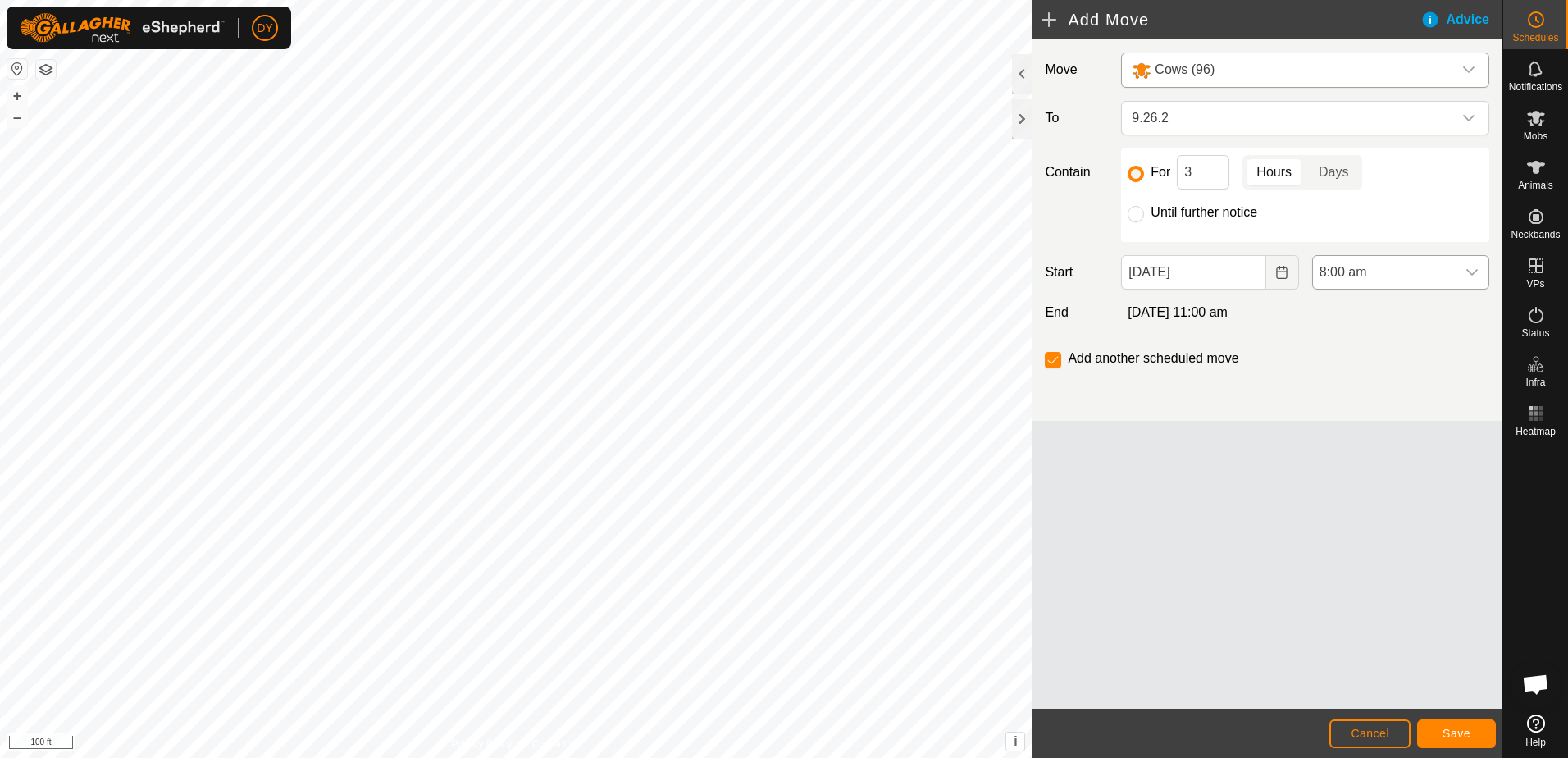
click at [1474, 271] on icon "dropdown trigger" at bounding box center [1472, 272] width 13 height 13
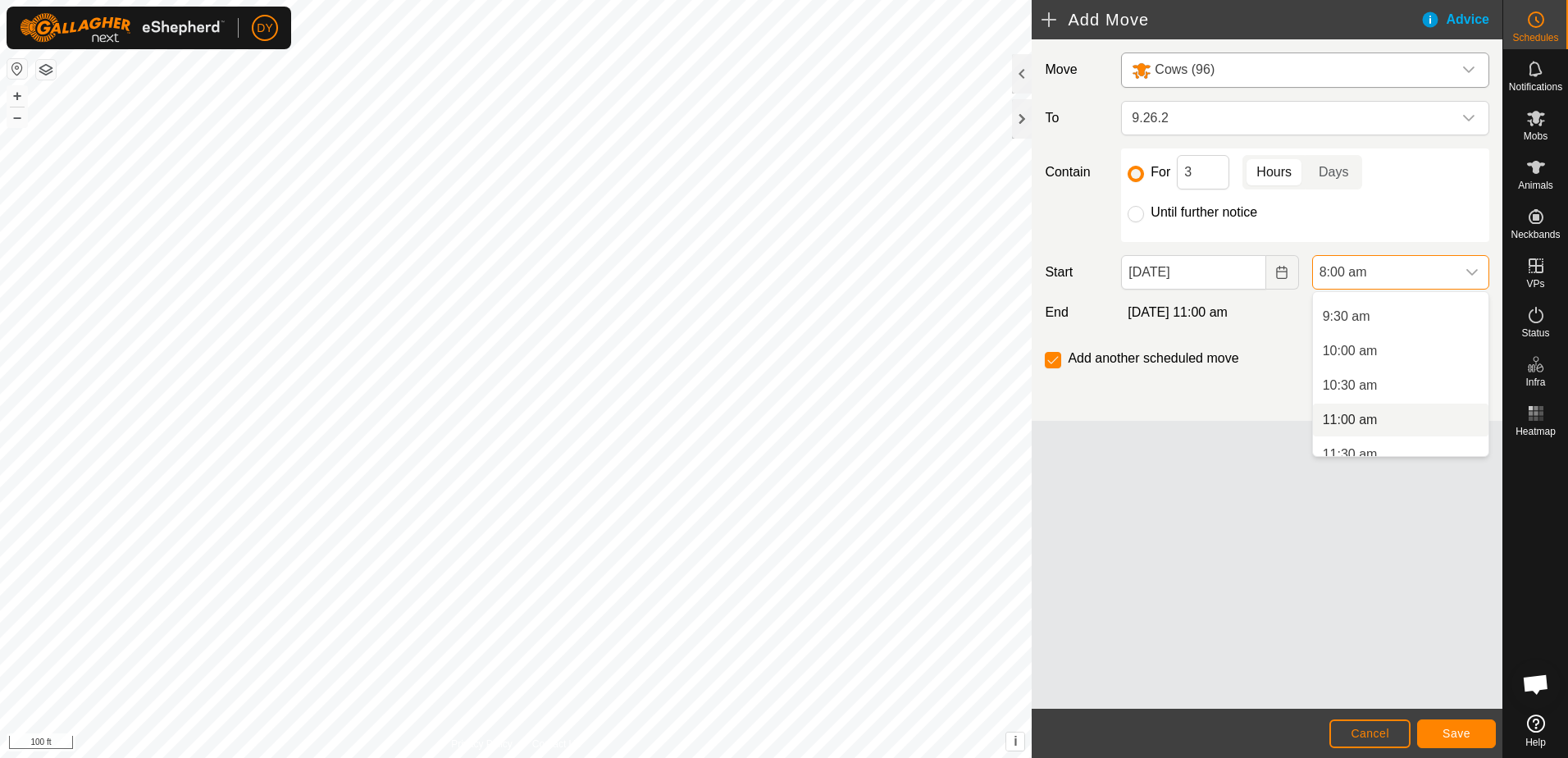
scroll to position [667, 0]
click at [1352, 402] on li "11:00 am" at bounding box center [1401, 401] width 175 height 33
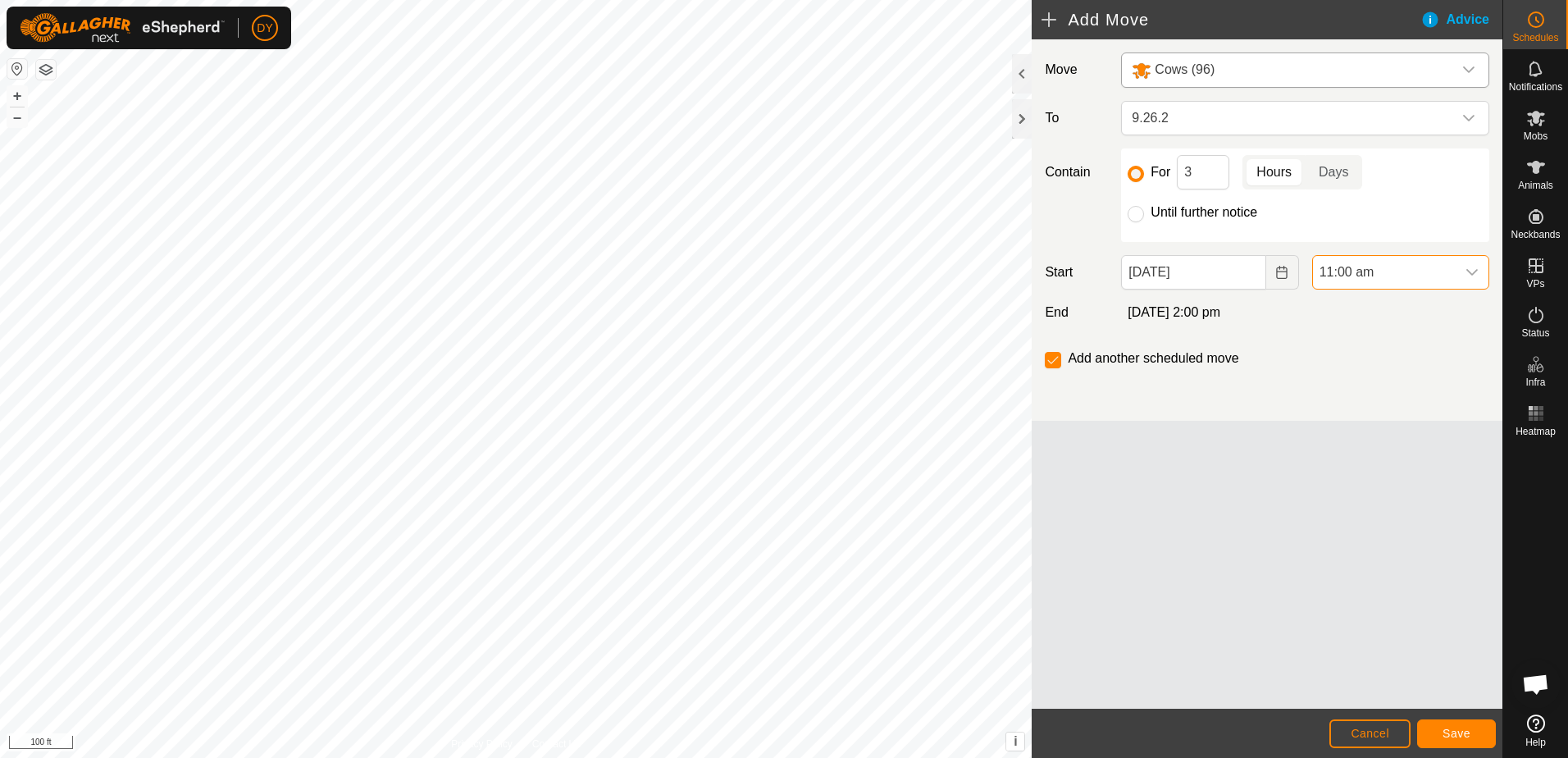
scroll to position [552, 0]
click at [1454, 736] on span "Save" at bounding box center [1456, 733] width 28 height 13
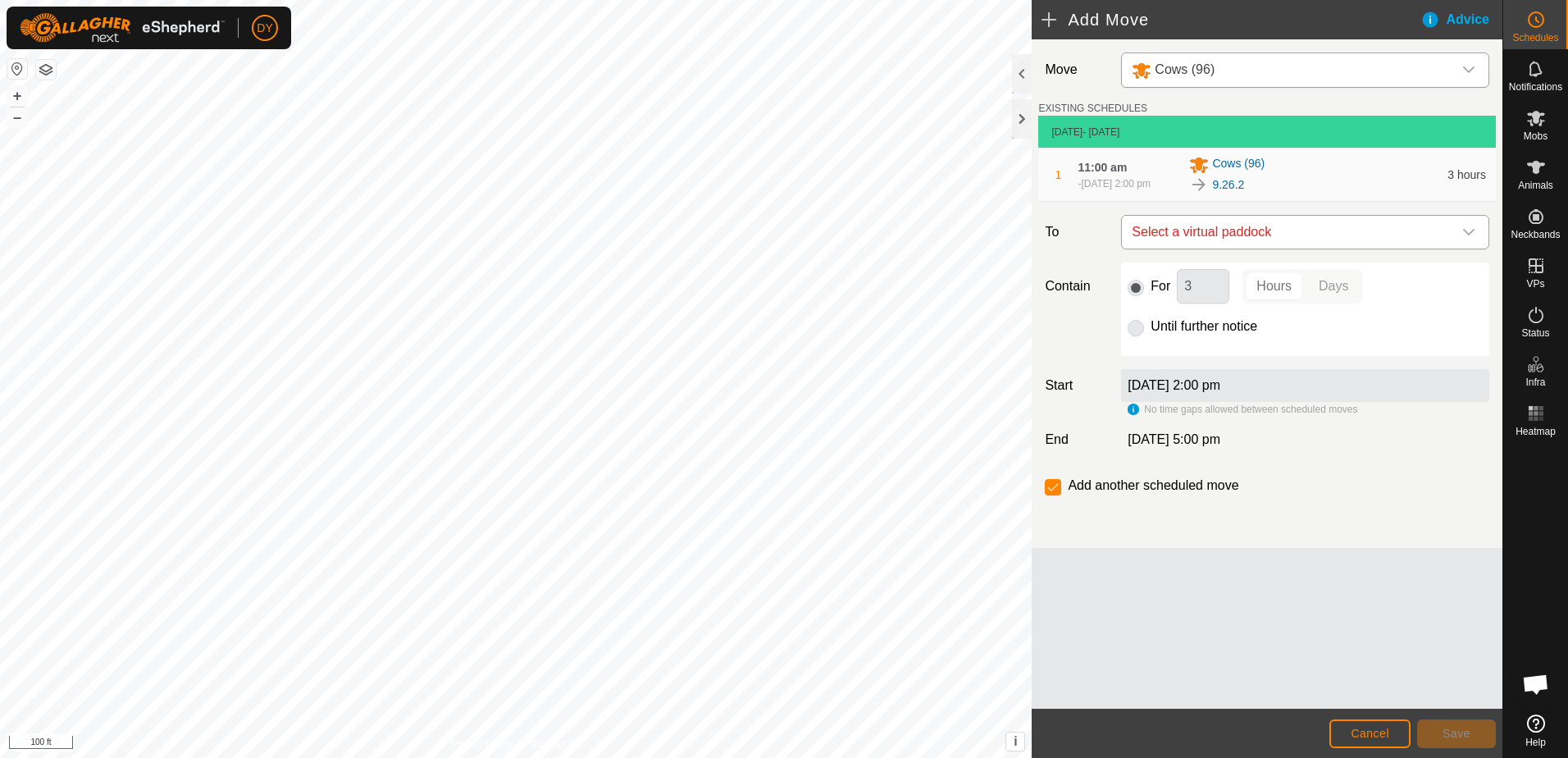
click at [1199, 241] on span "Select a virtual paddock" at bounding box center [1289, 232] width 328 height 33
type input "9.26.3"
click at [1169, 357] on li "9.26.3 6.23 ac" at bounding box center [1305, 356] width 347 height 25
click at [1146, 336] on div "Until further notice" at bounding box center [1304, 327] width 355 height 20
click at [1144, 336] on div at bounding box center [1135, 328] width 16 height 16
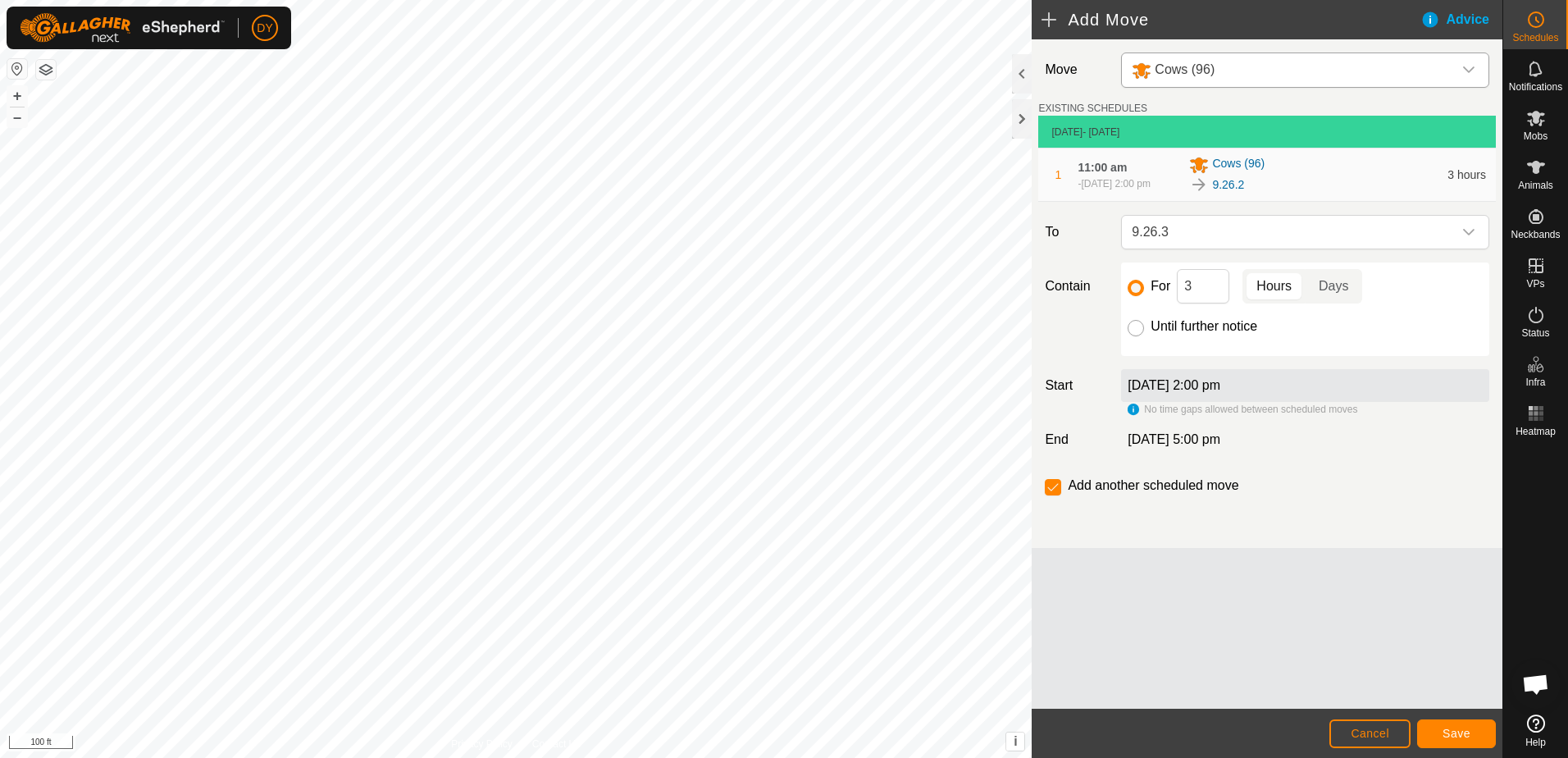
click at [1134, 336] on input "Until further notice" at bounding box center [1135, 328] width 16 height 16
radio input "true"
checkbox input "false"
click at [1434, 732] on button "Save" at bounding box center [1457, 733] width 78 height 28
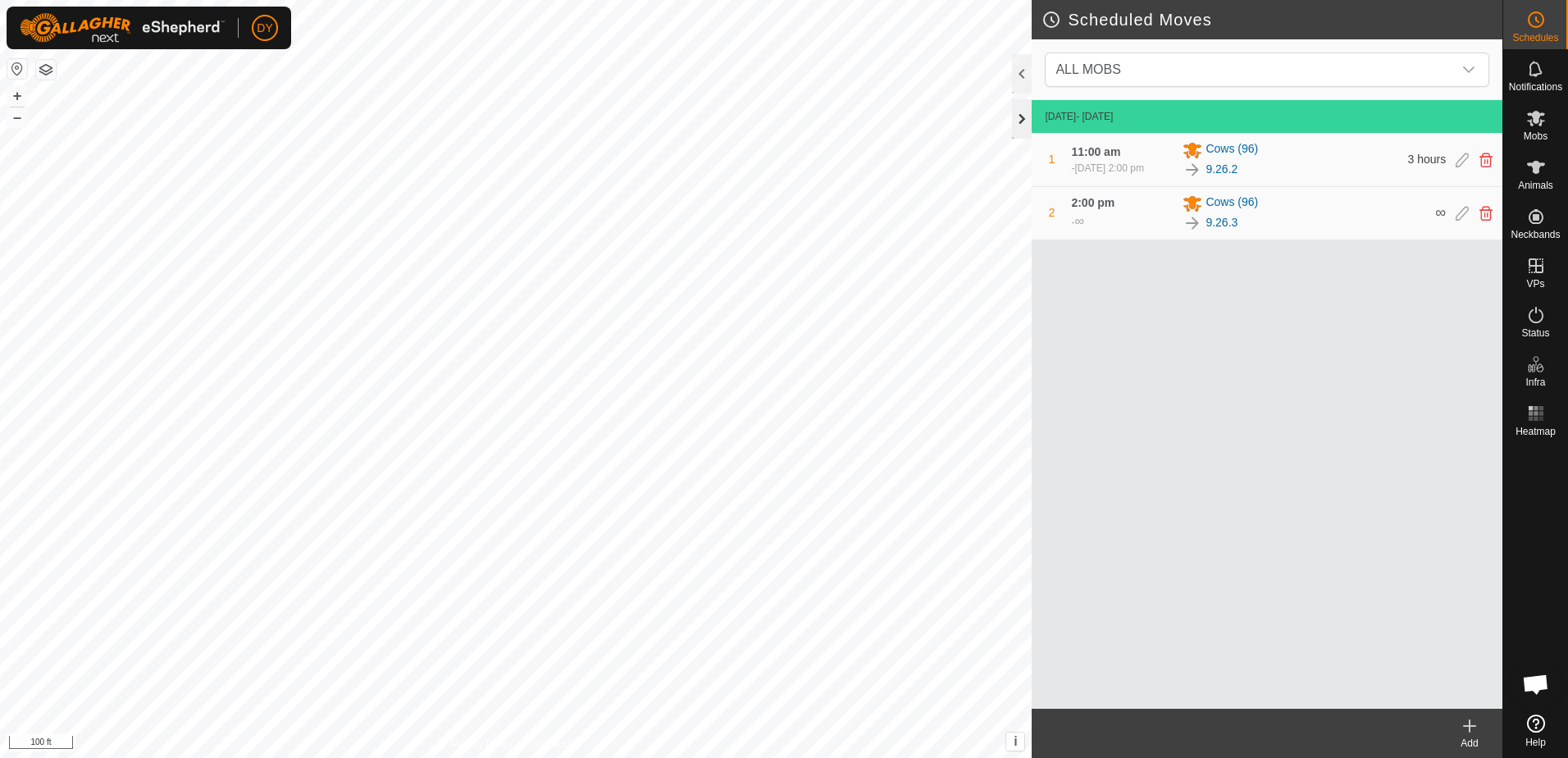
click at [1021, 118] on div at bounding box center [1022, 119] width 20 height 39
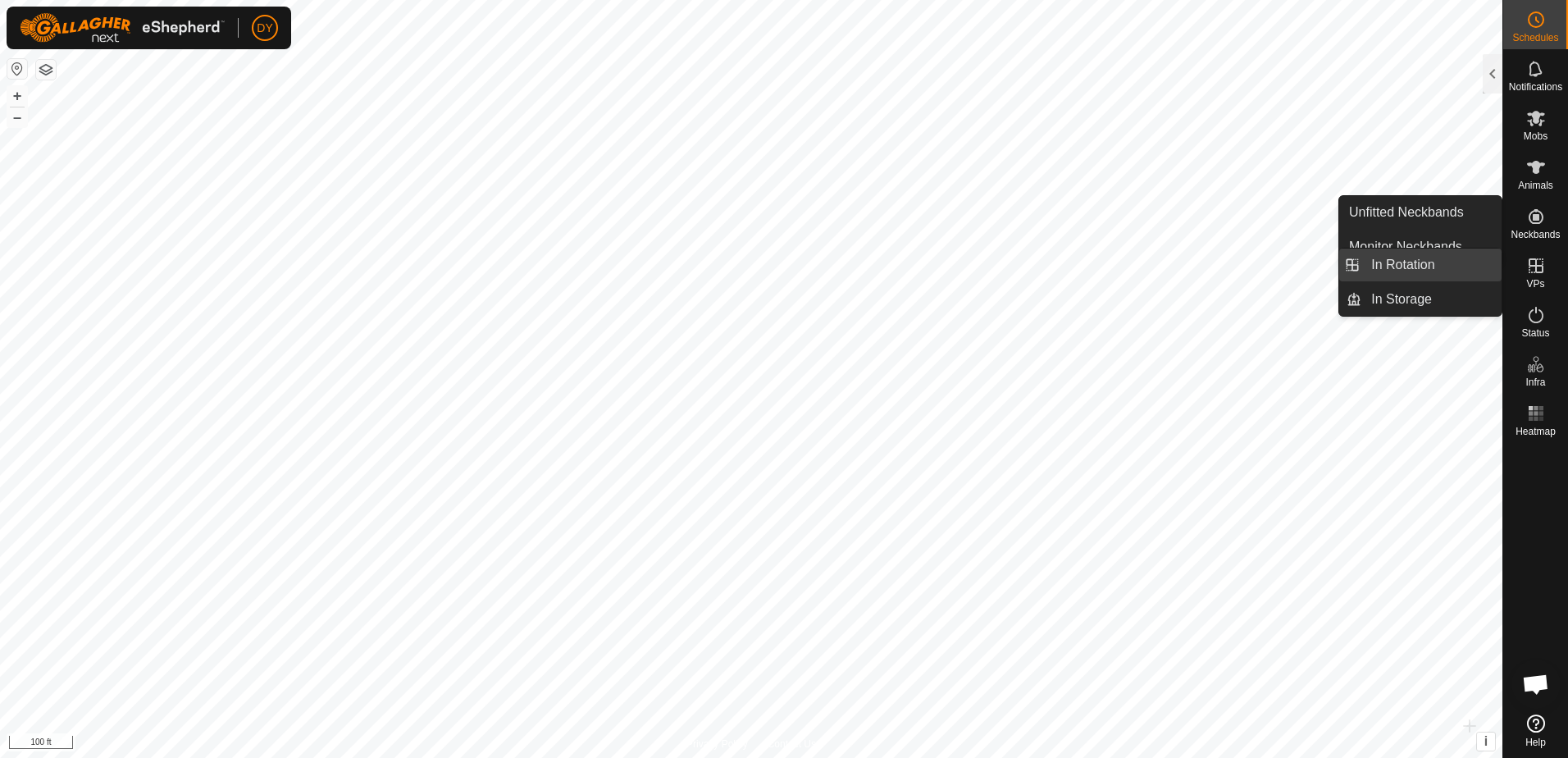
click at [1442, 261] on link "In Rotation" at bounding box center [1432, 265] width 141 height 33
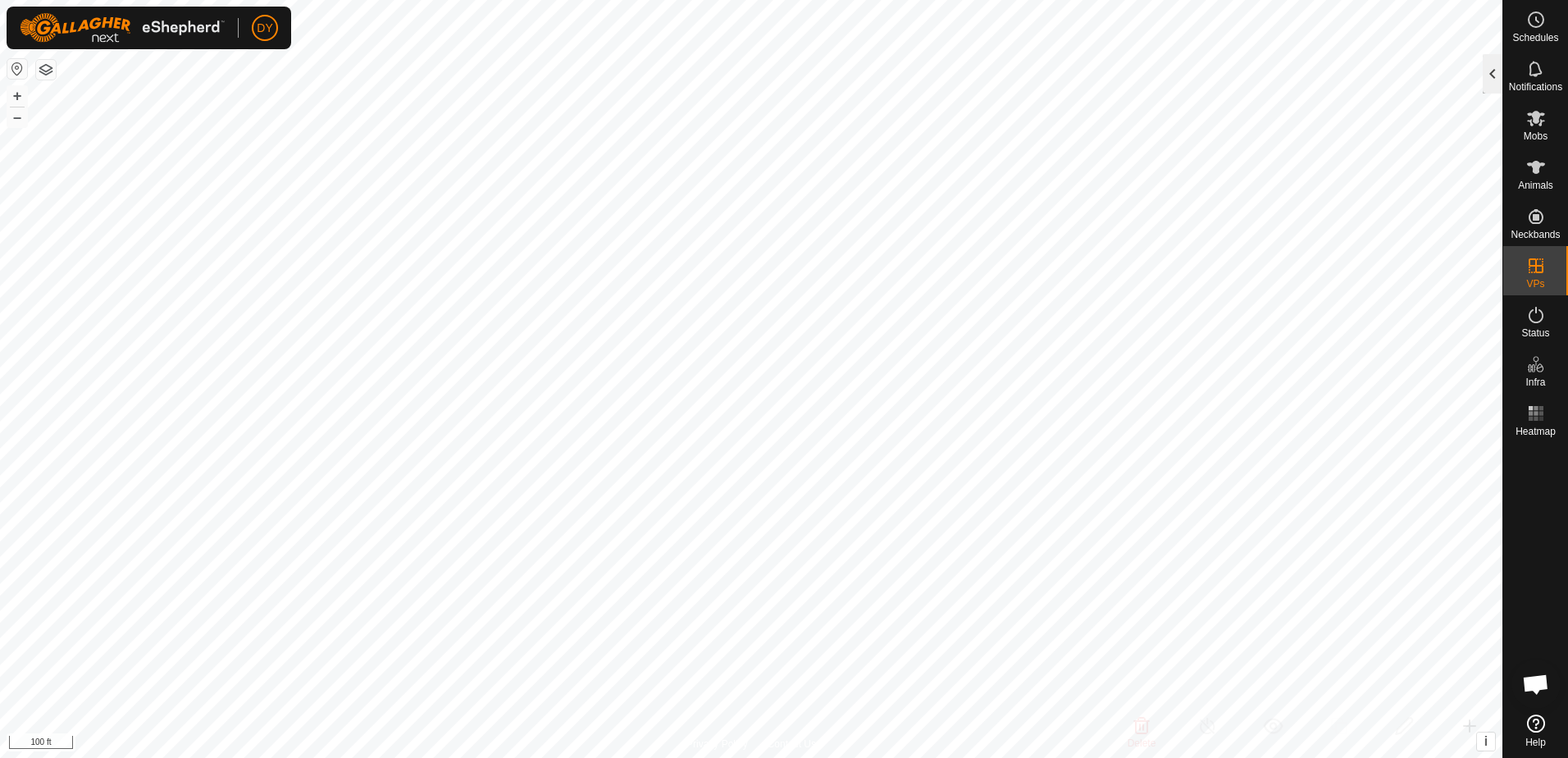
click at [1488, 67] on div at bounding box center [1493, 73] width 20 height 39
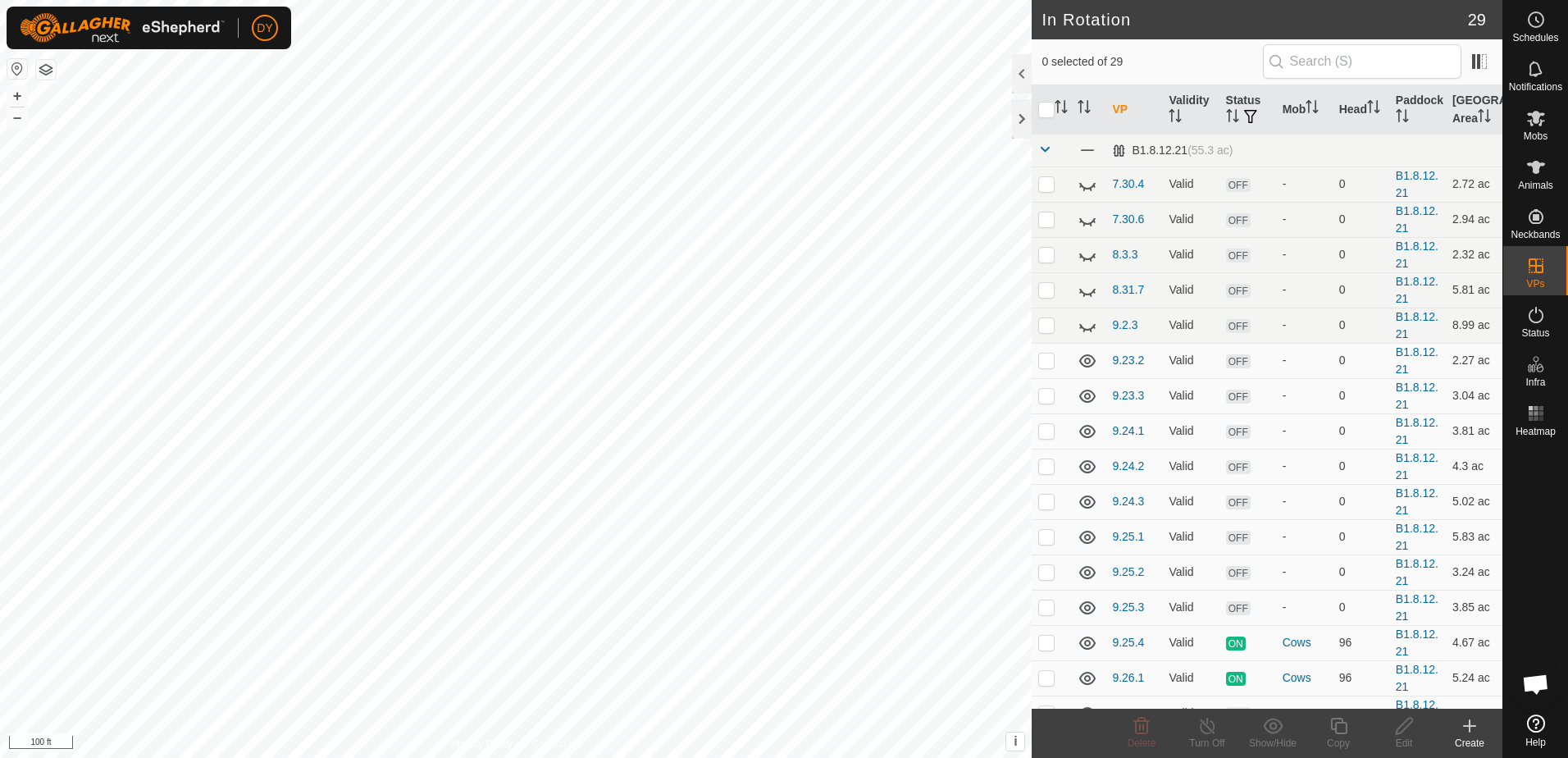
click at [1472, 729] on icon at bounding box center [1469, 726] width 20 height 20
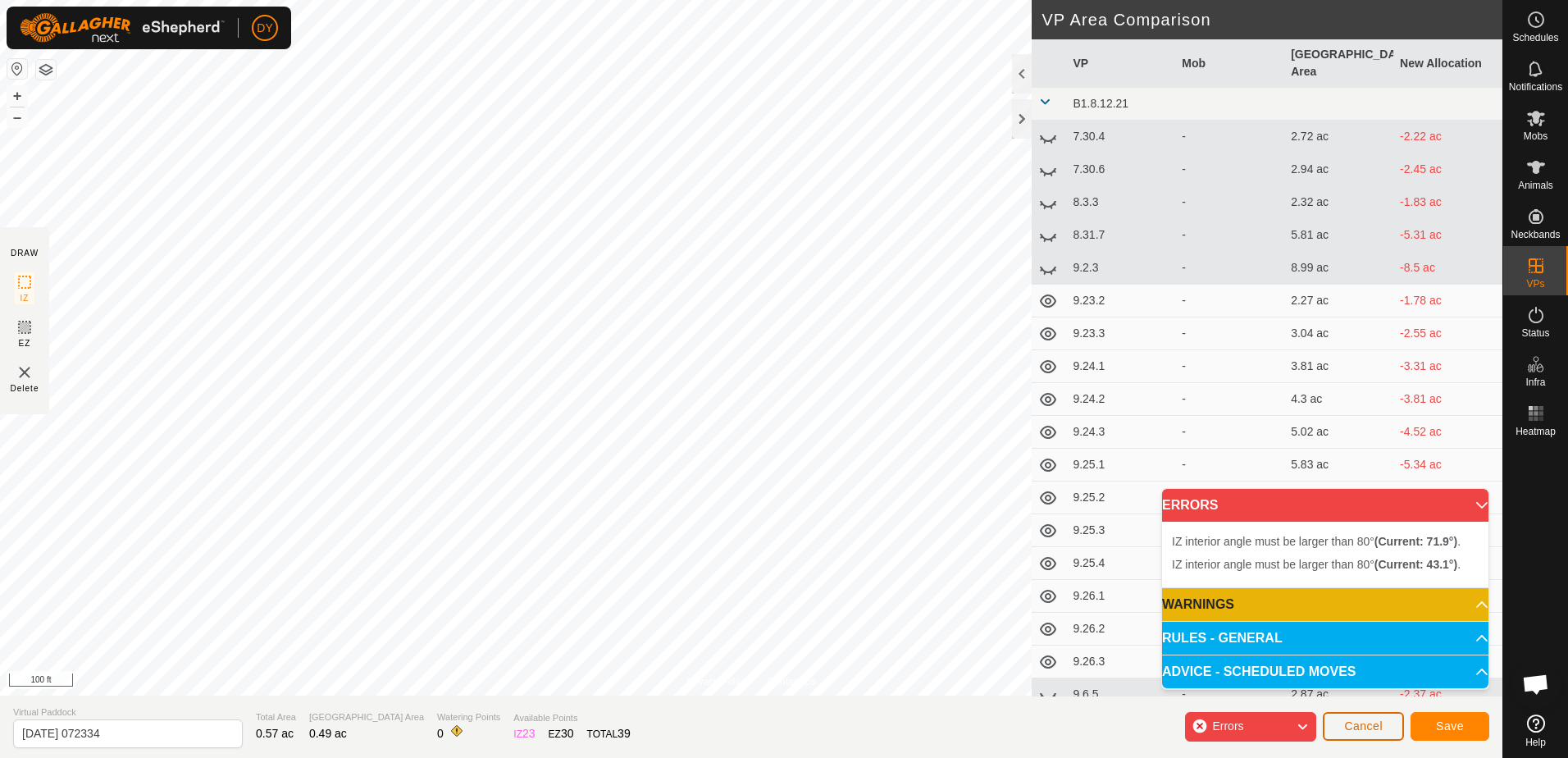
click at [1362, 727] on span "Cancel" at bounding box center [1364, 726] width 38 height 13
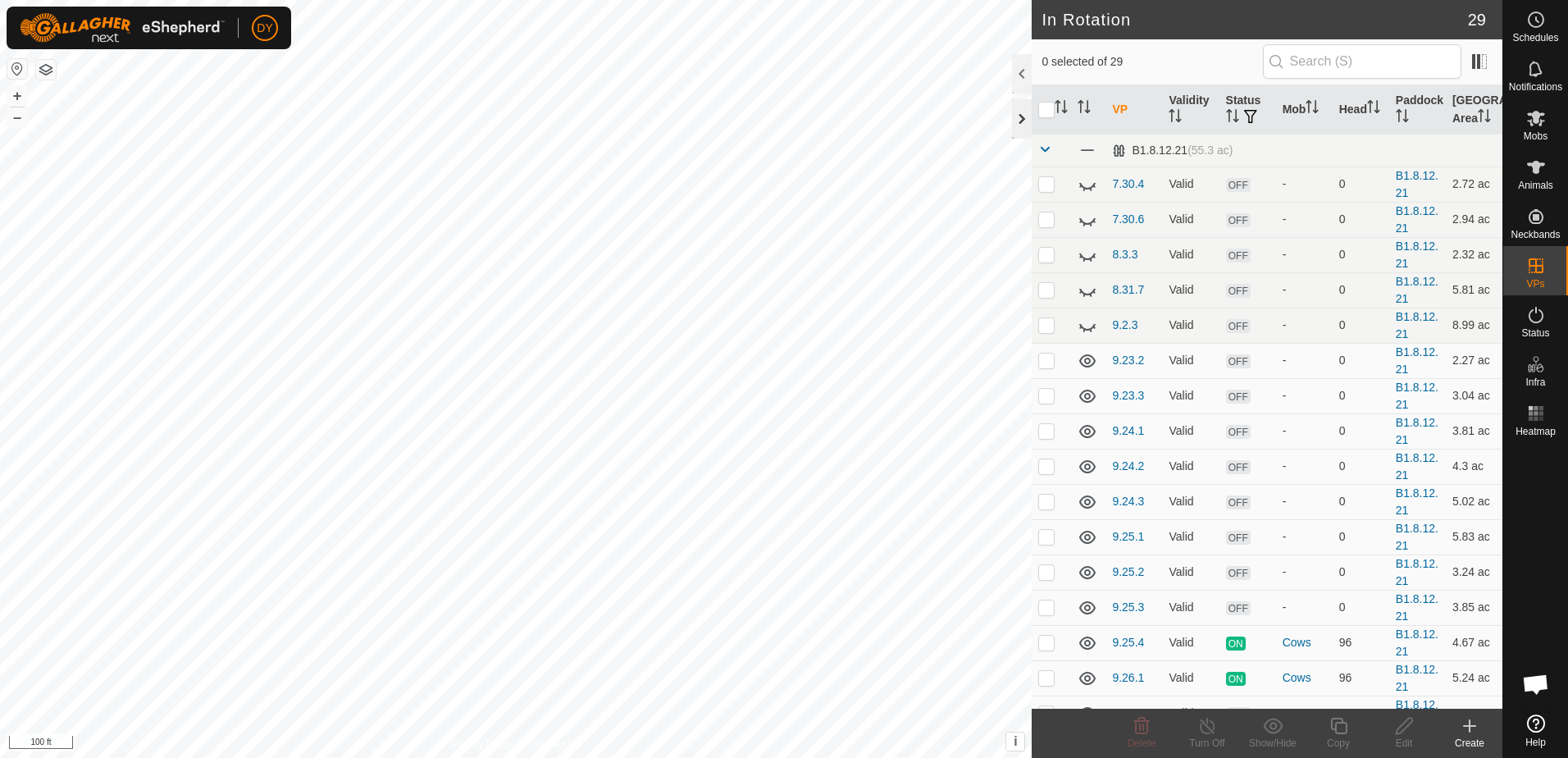
click at [1022, 112] on div at bounding box center [1022, 119] width 20 height 39
